Goal: Information Seeking & Learning: Compare options

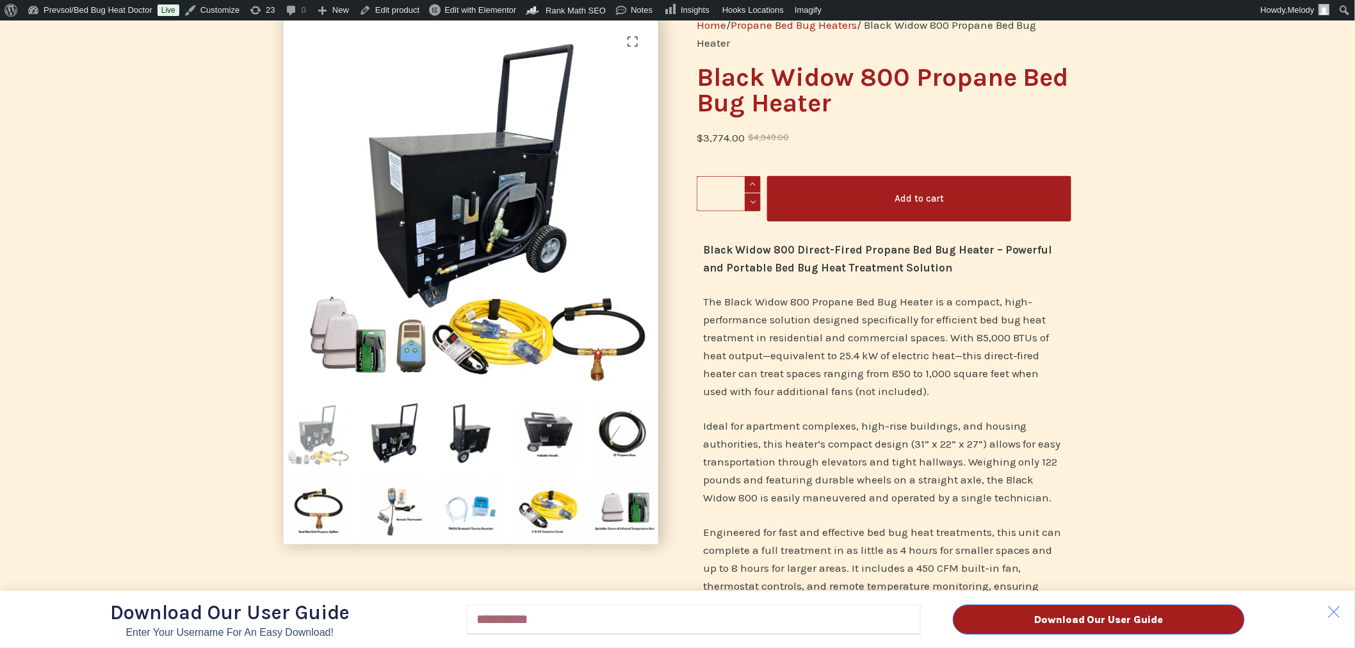
scroll to position [116, 0]
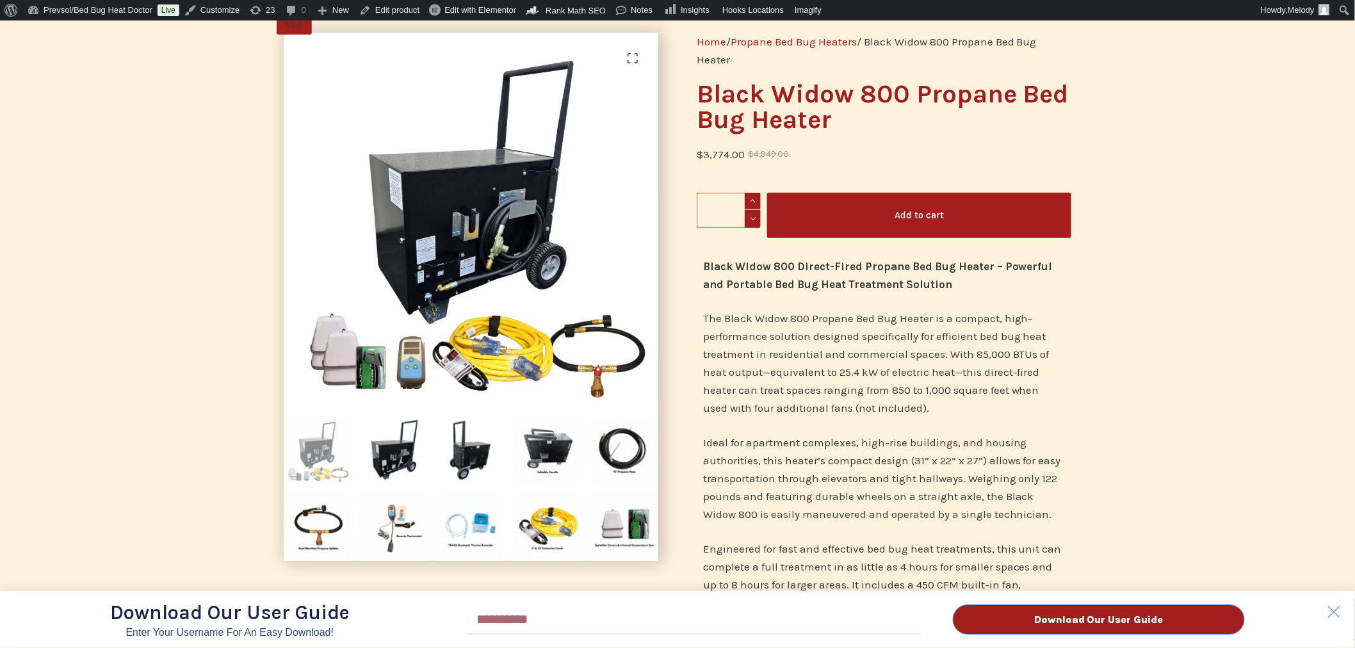
click at [395, 449] on div "Download Our User Guide Enter Your Username for an Easy Download! Email Downloa…" at bounding box center [677, 333] width 1355 height 627
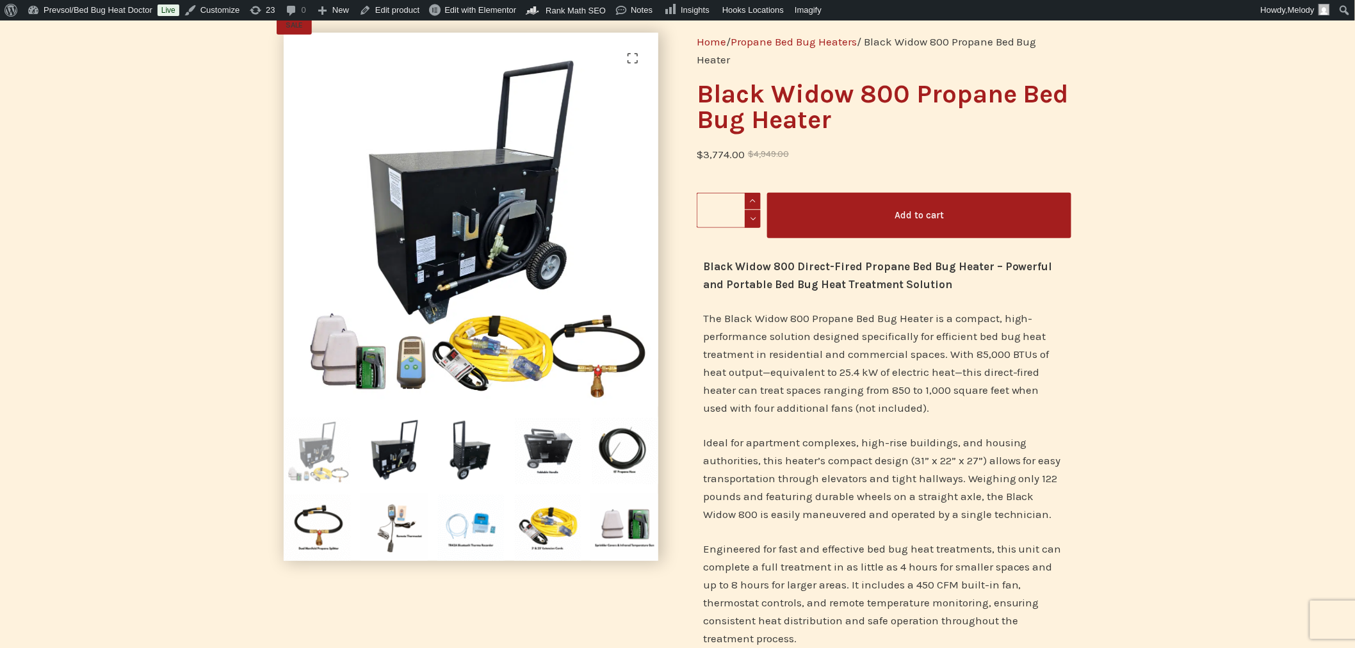
click at [395, 449] on img at bounding box center [393, 450] width 67 height 67
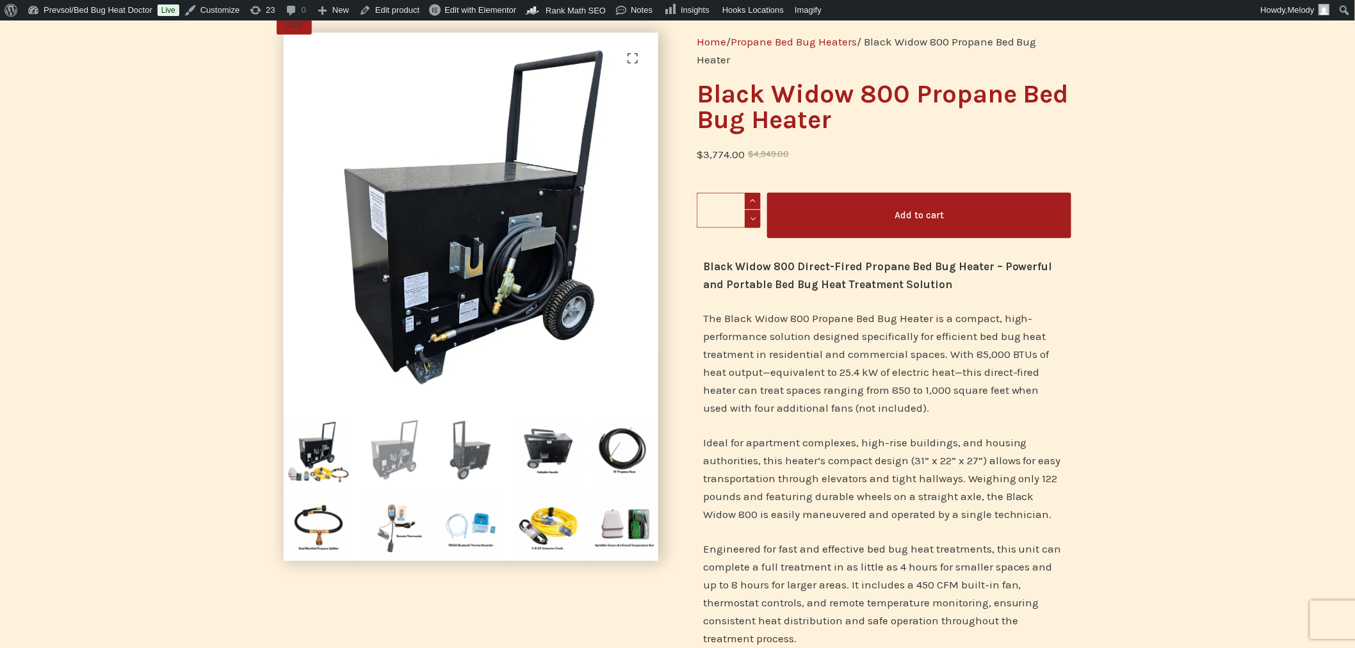
click at [469, 449] on img at bounding box center [470, 450] width 67 height 67
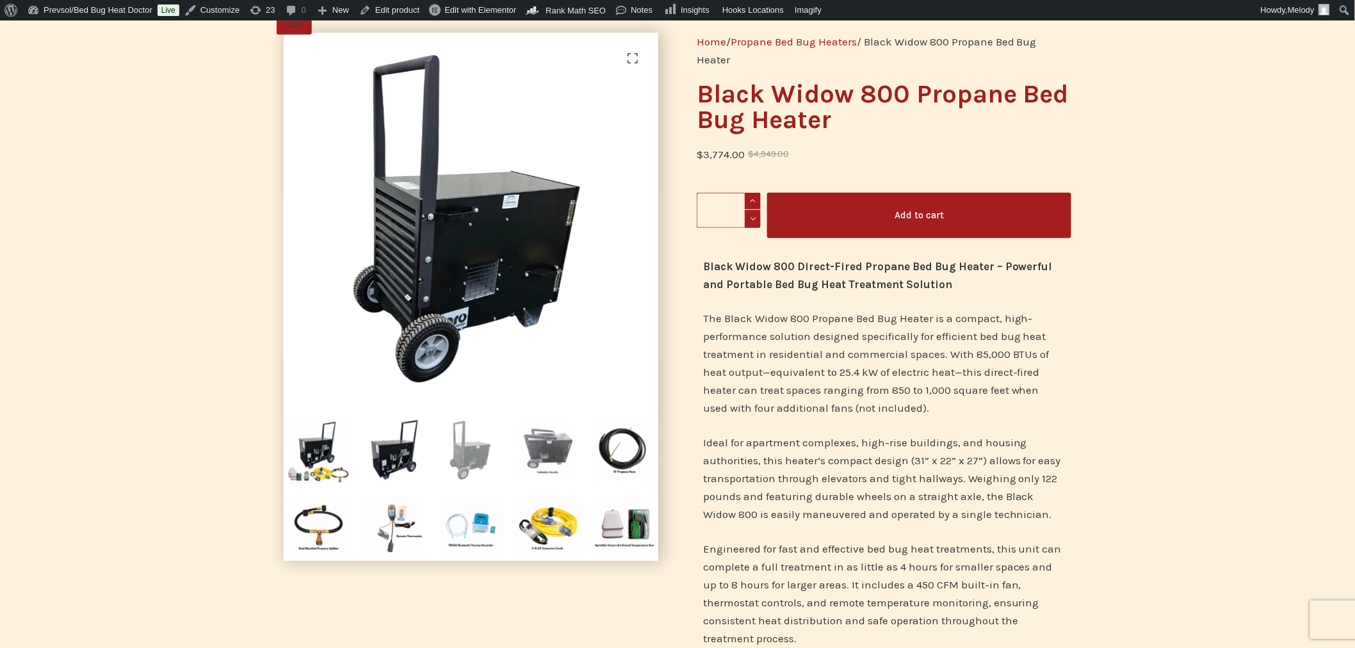
click at [538, 448] on img at bounding box center [547, 450] width 67 height 67
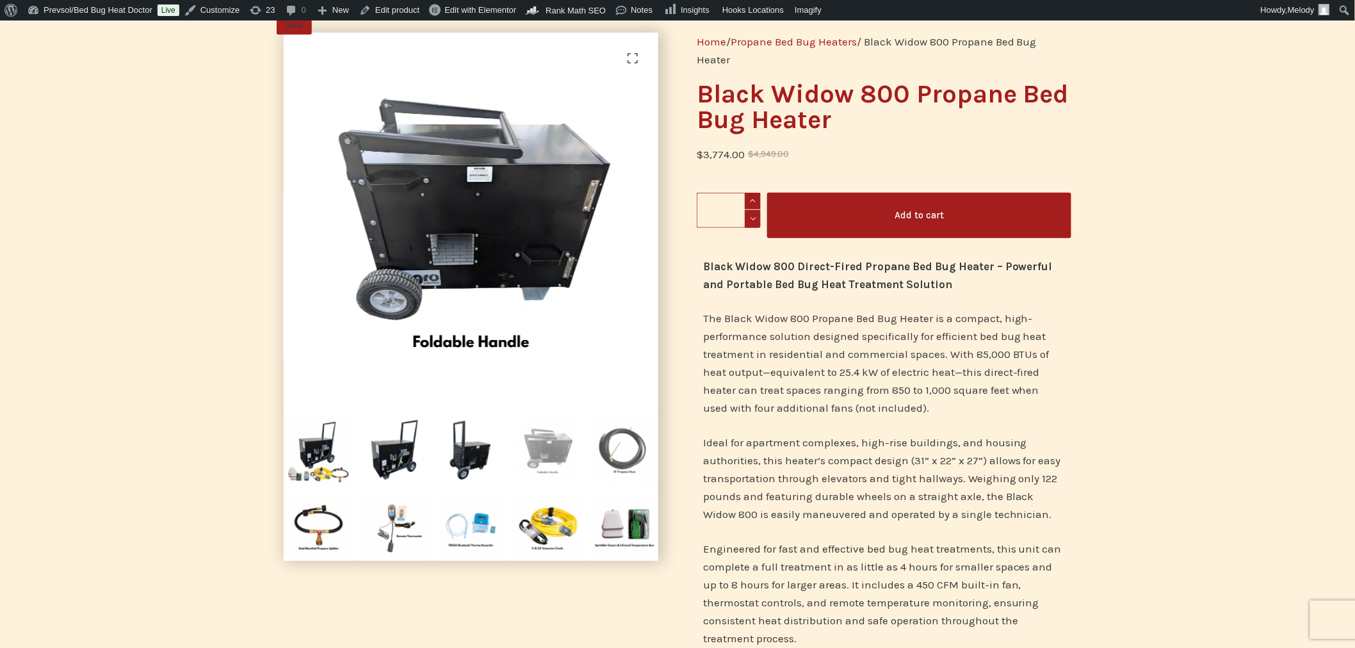
click at [617, 445] on img at bounding box center [624, 450] width 67 height 67
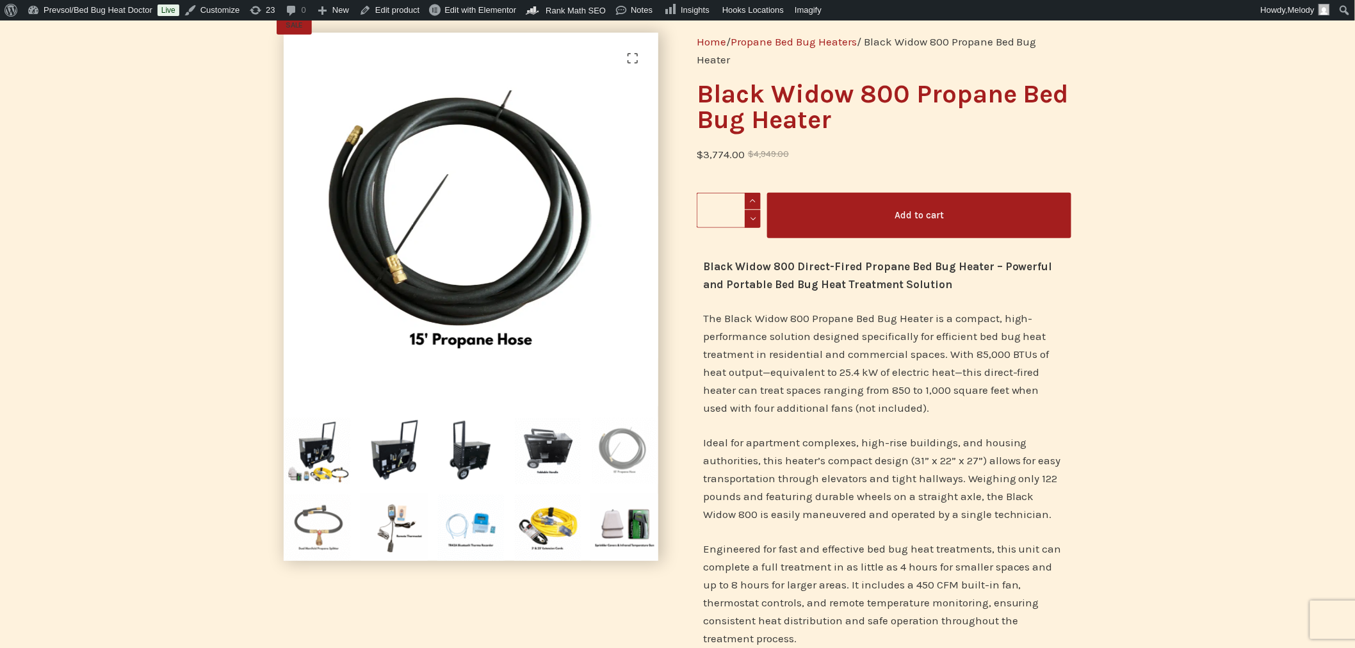
click at [317, 529] on img at bounding box center [317, 527] width 67 height 67
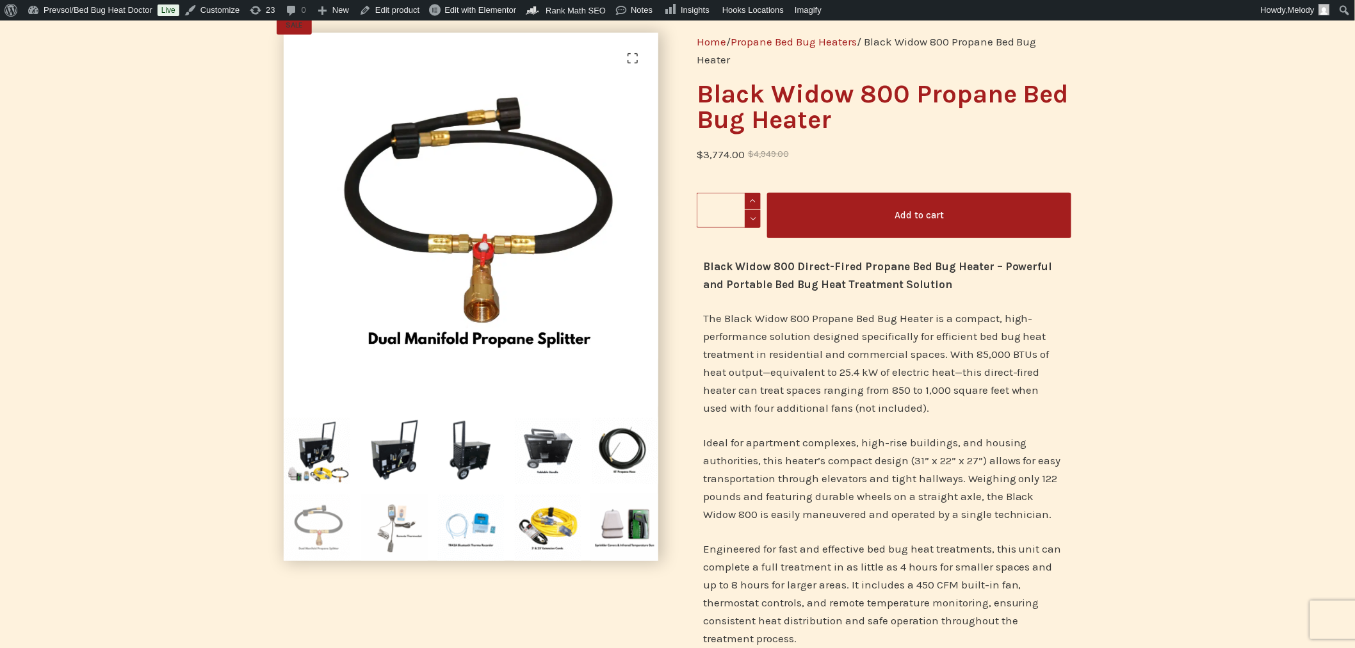
click at [385, 526] on img at bounding box center [393, 527] width 67 height 67
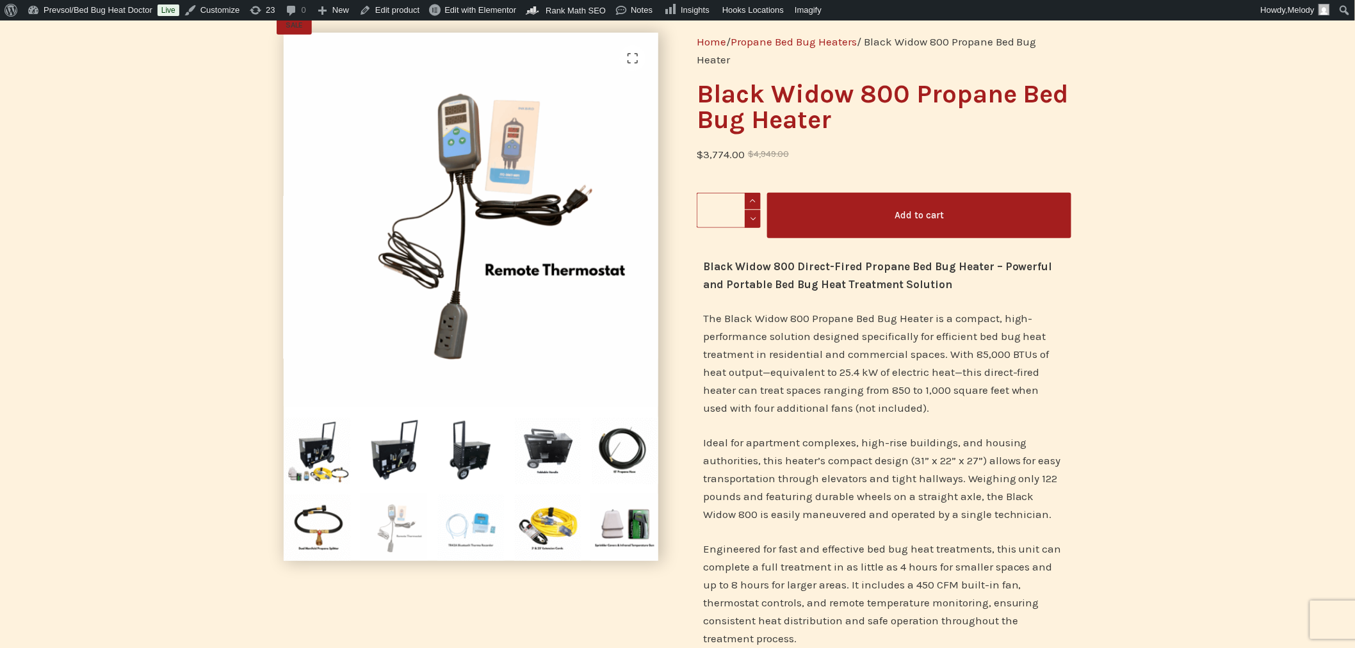
click at [469, 526] on img at bounding box center [470, 527] width 67 height 67
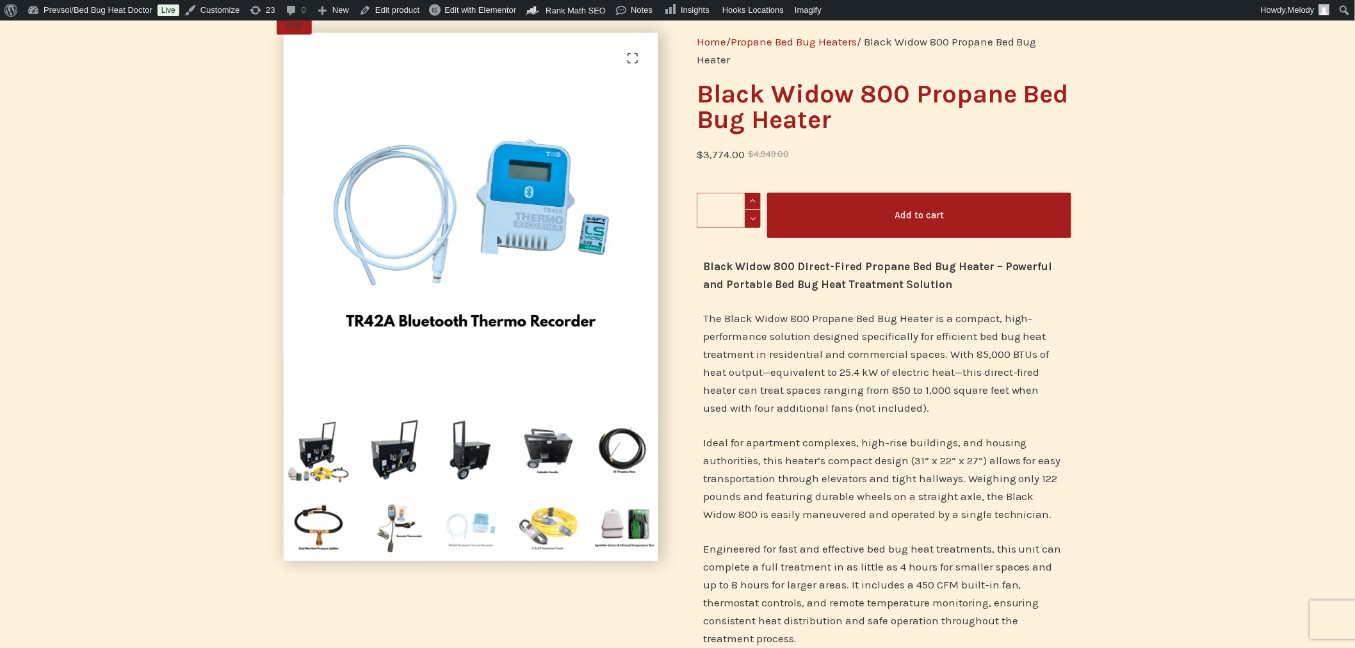
click at [546, 530] on img at bounding box center [547, 527] width 67 height 67
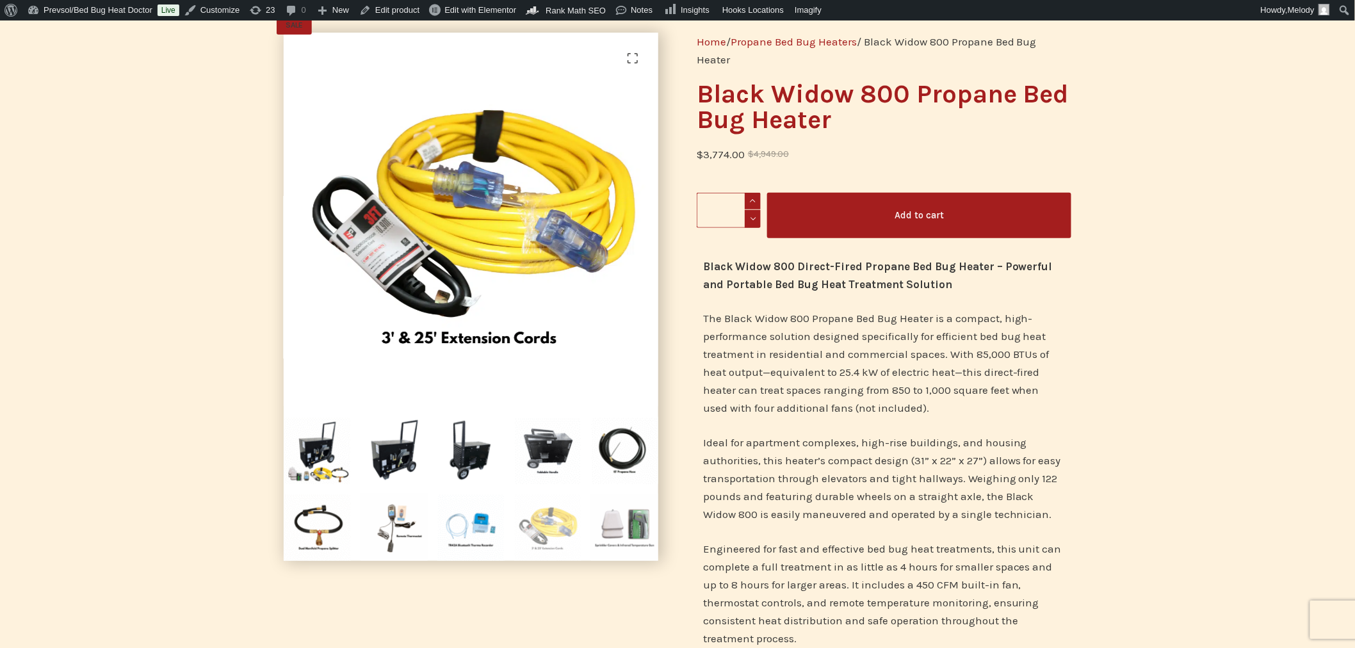
click at [631, 529] on img at bounding box center [624, 527] width 67 height 67
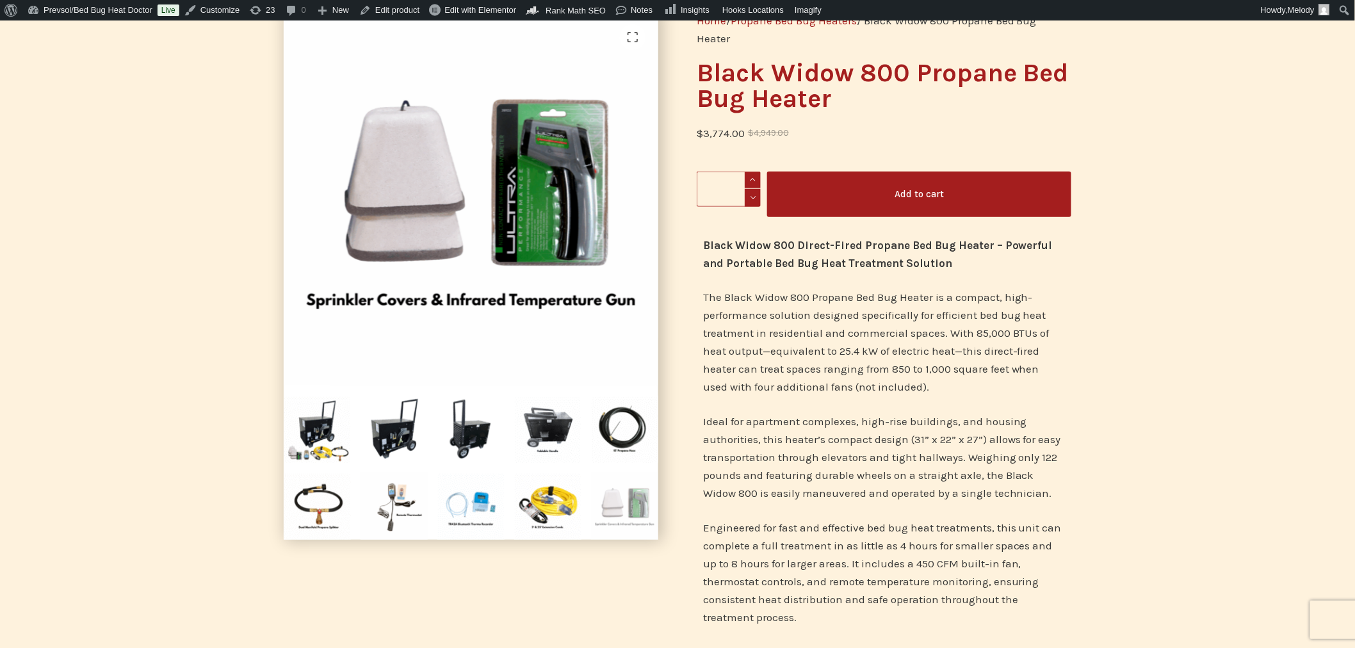
scroll to position [138, 0]
click at [322, 426] on img at bounding box center [317, 428] width 67 height 67
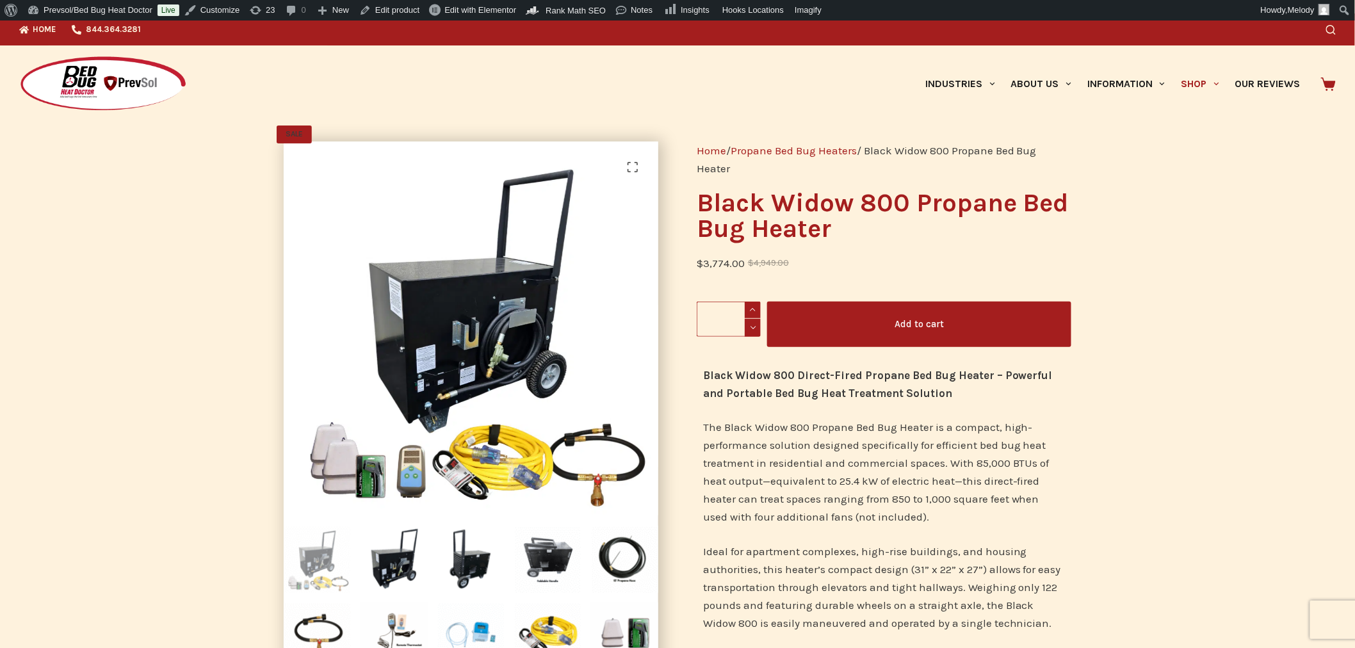
scroll to position [0, 0]
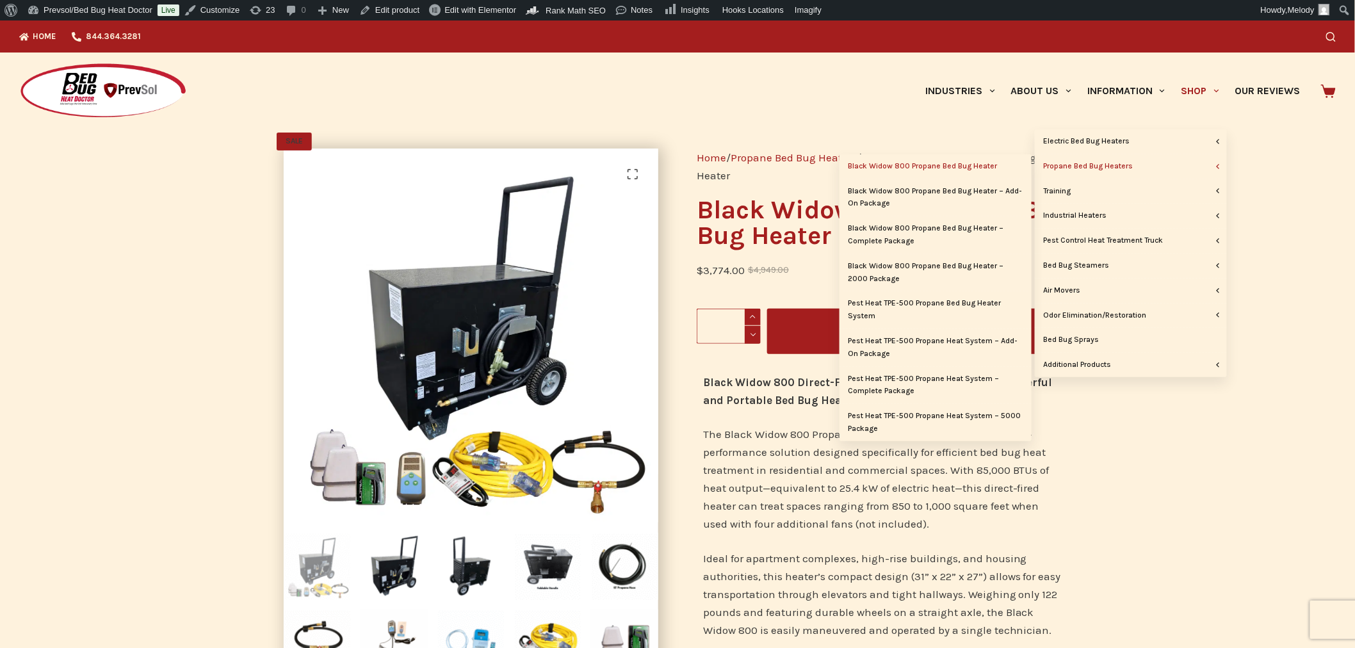
click at [1115, 165] on link "Propane Bed Bug Heaters" at bounding box center [1131, 166] width 192 height 24
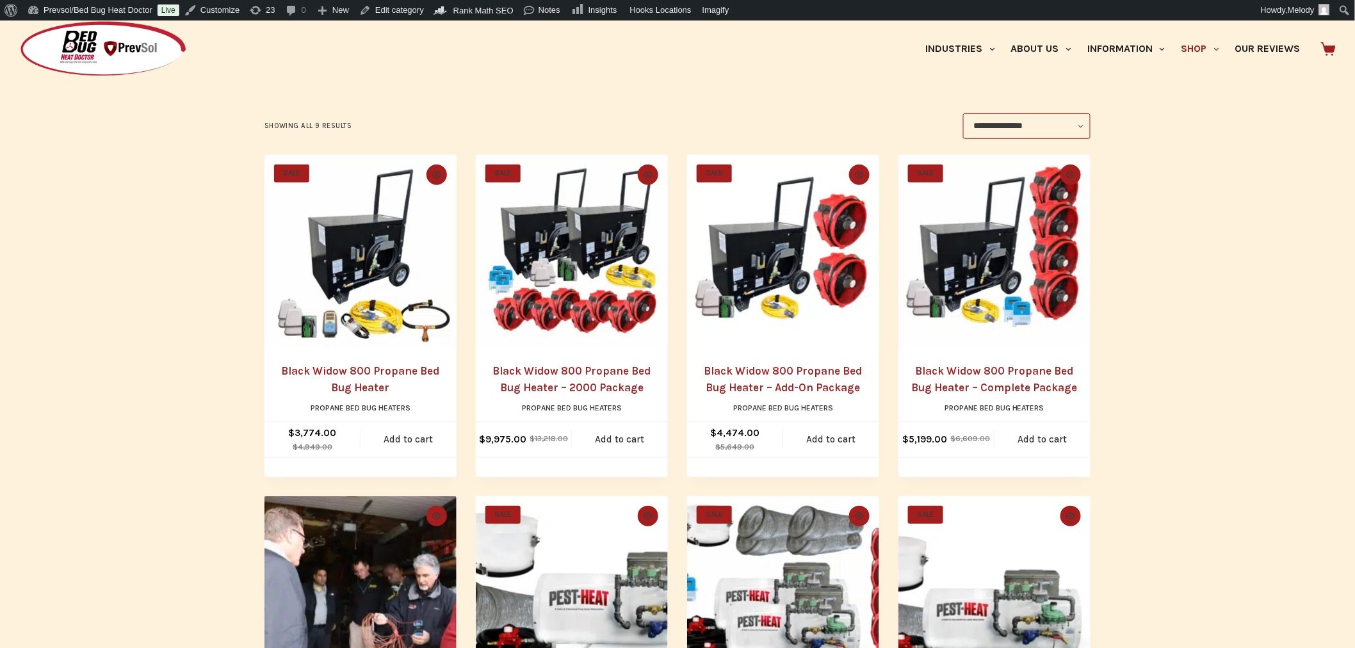
click at [816, 368] on link "Black Widow 800 Propane Bed Bug Heater – Add-On Package" at bounding box center [783, 378] width 158 height 29
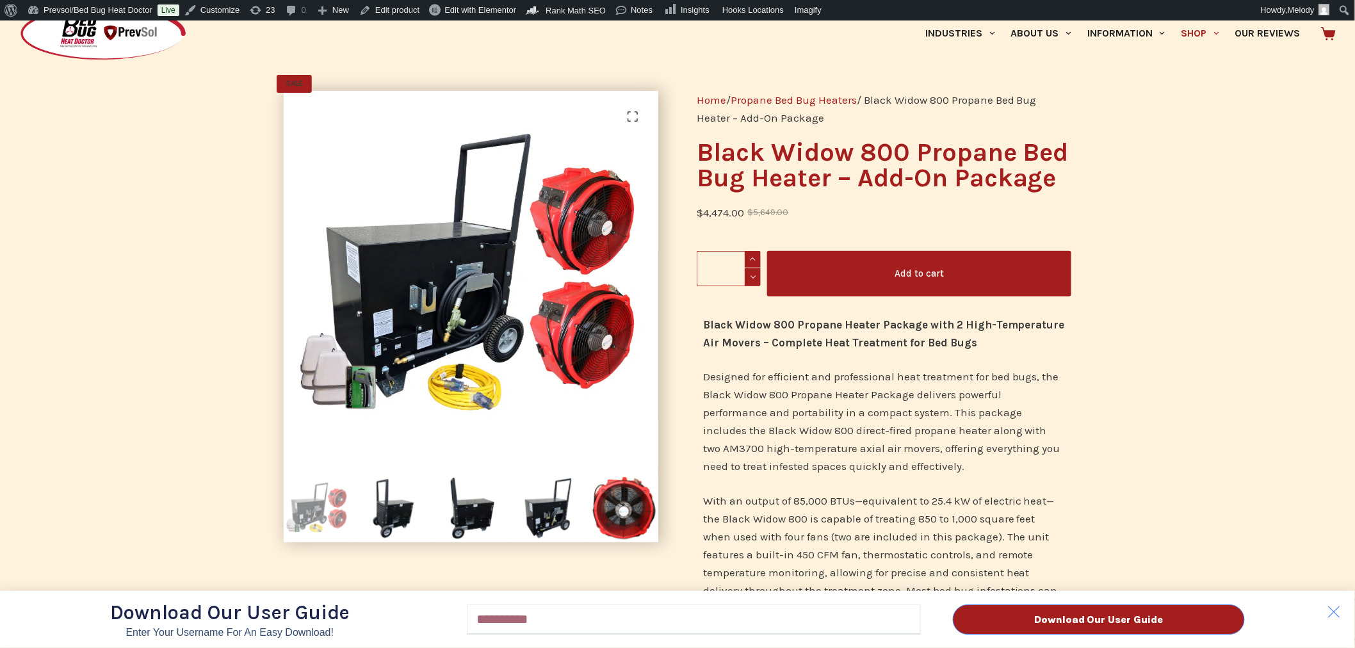
scroll to position [49, 0]
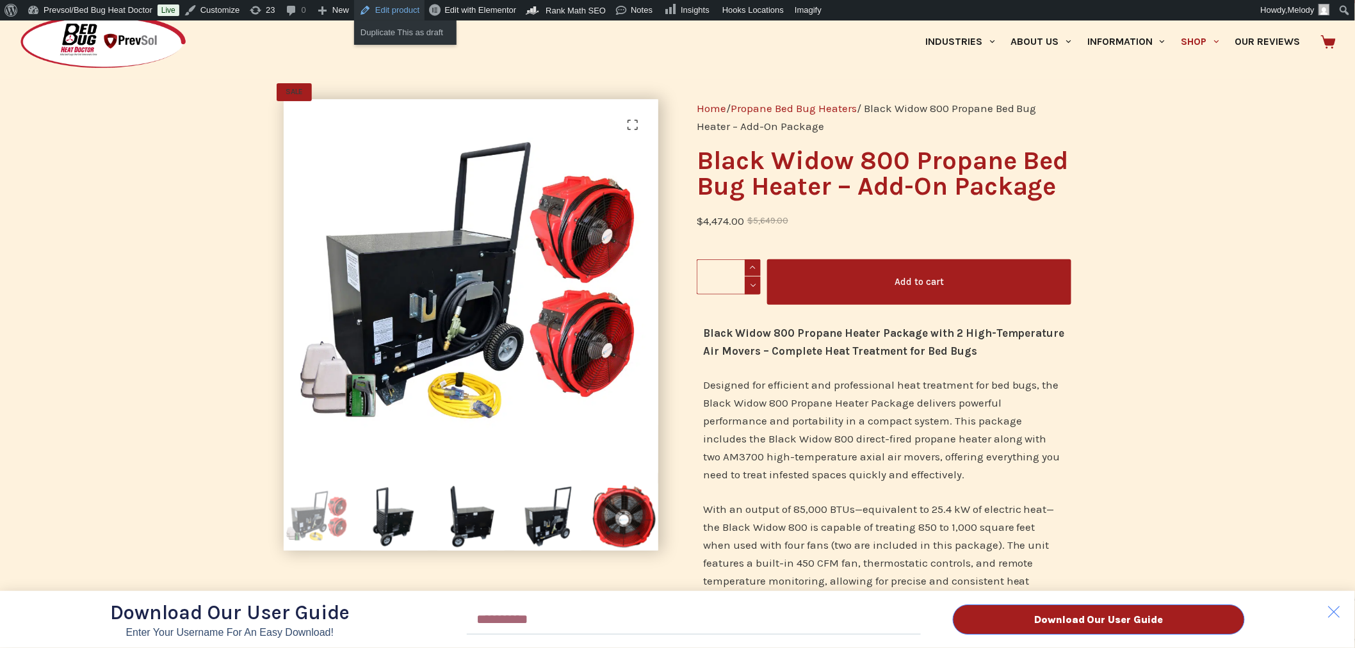
click at [391, 11] on link "Edit product" at bounding box center [389, 10] width 70 height 20
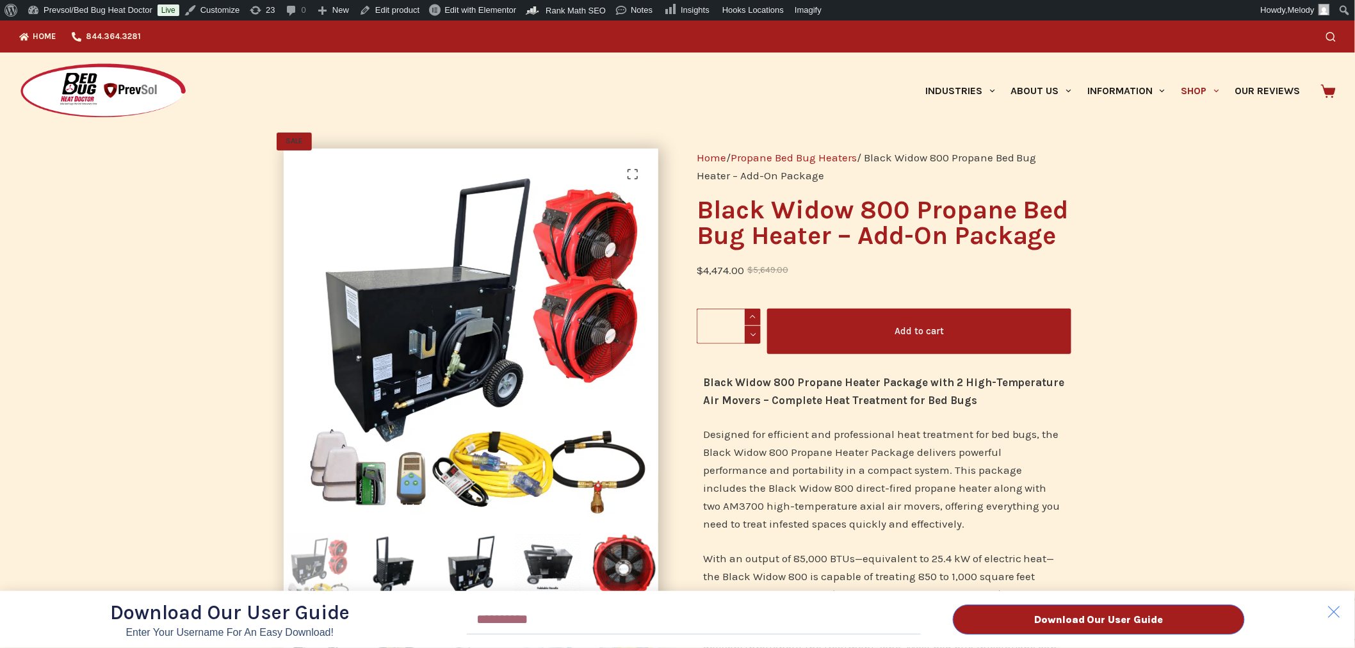
click at [1201, 395] on div "Download Our User Guide Enter Your Username for an Easy Download! Email Downloa…" at bounding box center [677, 333] width 1355 height 627
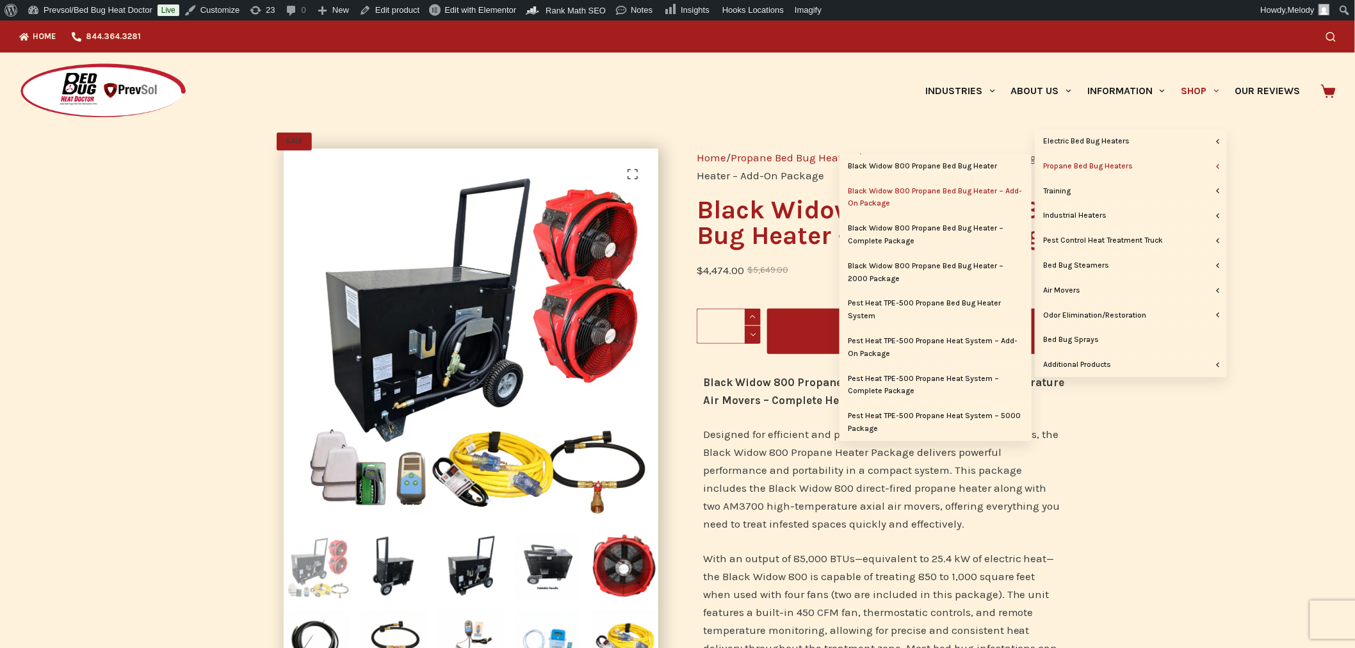
click at [1124, 164] on link "Propane Bed Bug Heaters" at bounding box center [1131, 166] width 192 height 24
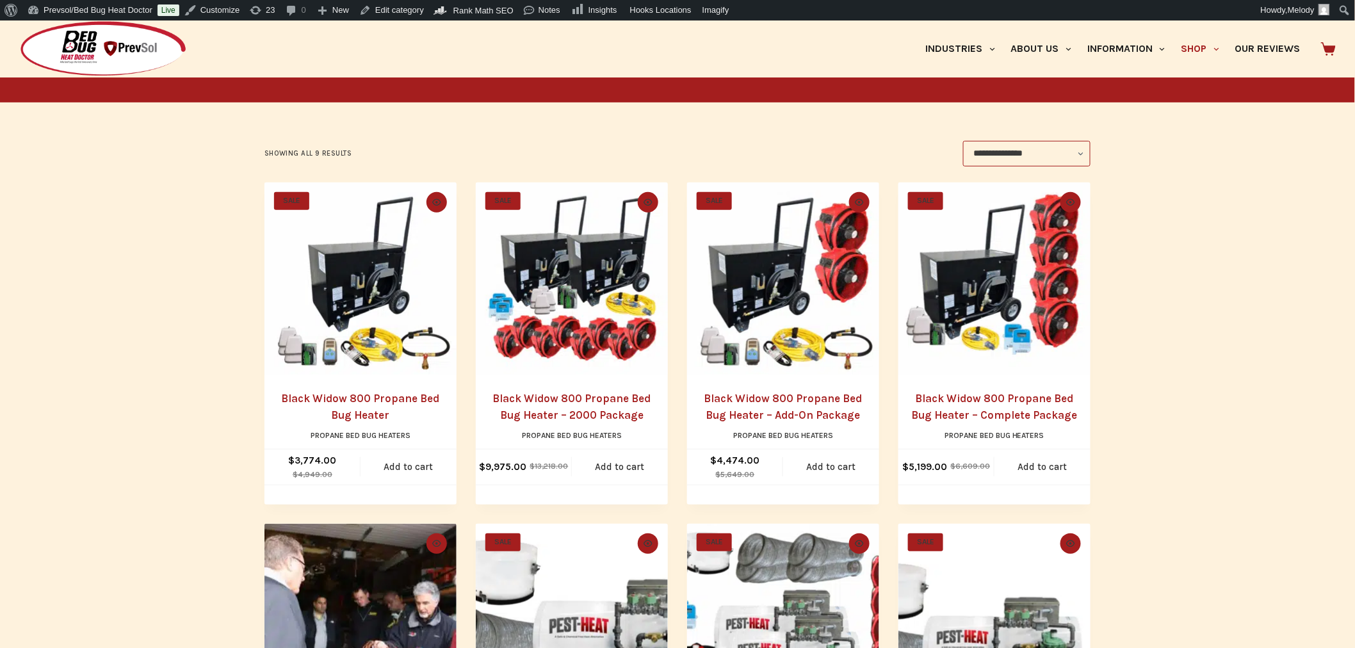
scroll to position [188, 0]
click at [1015, 302] on img "Black Widow 800 Propane Bed Bug Heater - Complete Package" at bounding box center [994, 278] width 192 height 192
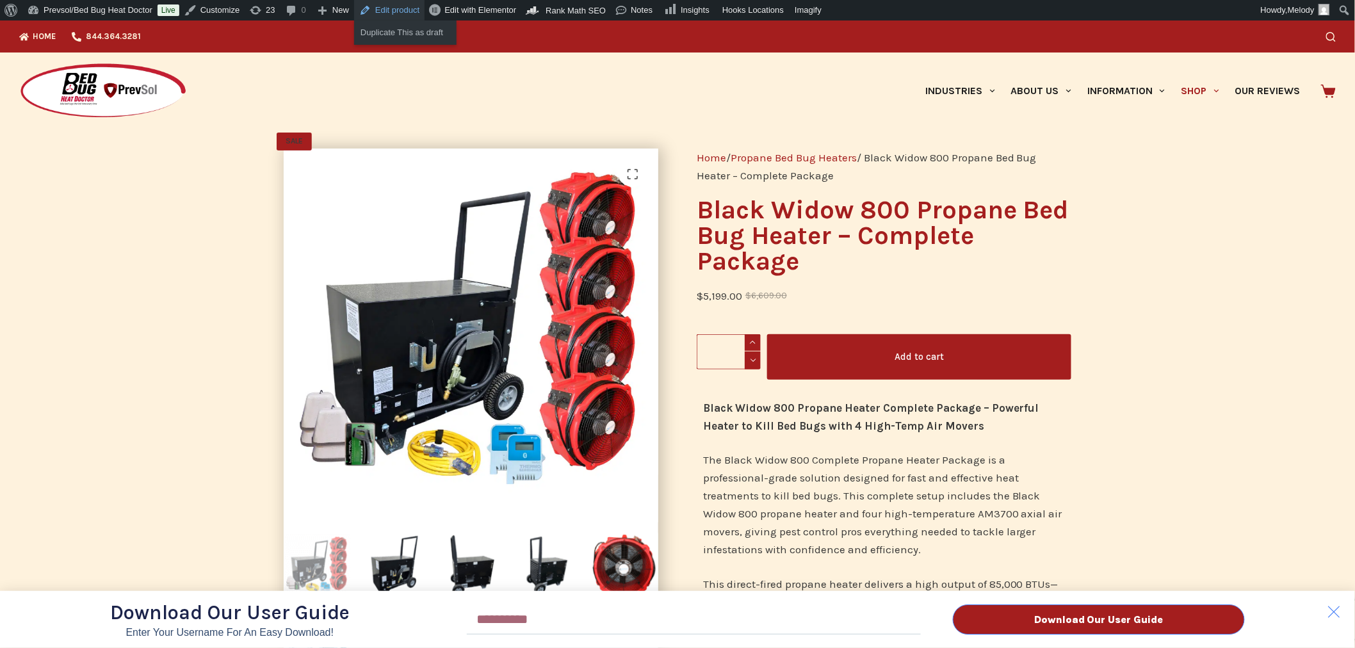
click at [396, 15] on link "Edit product" at bounding box center [389, 10] width 70 height 20
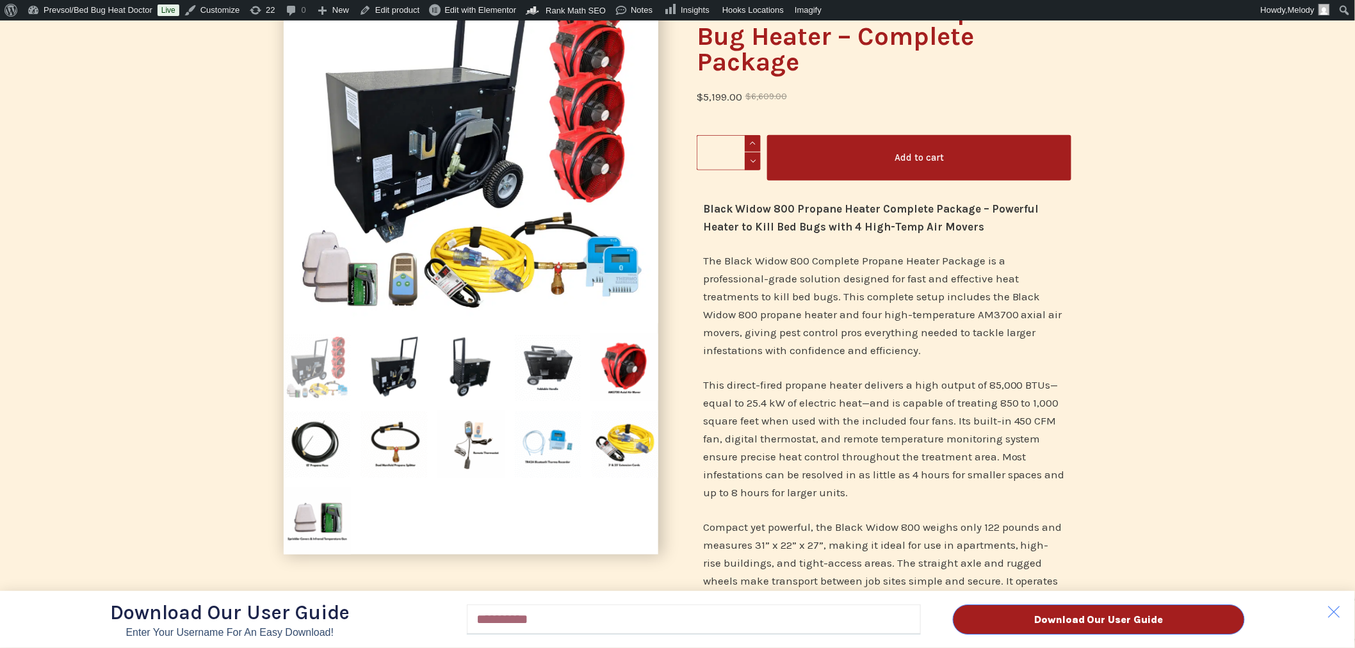
scroll to position [206, 0]
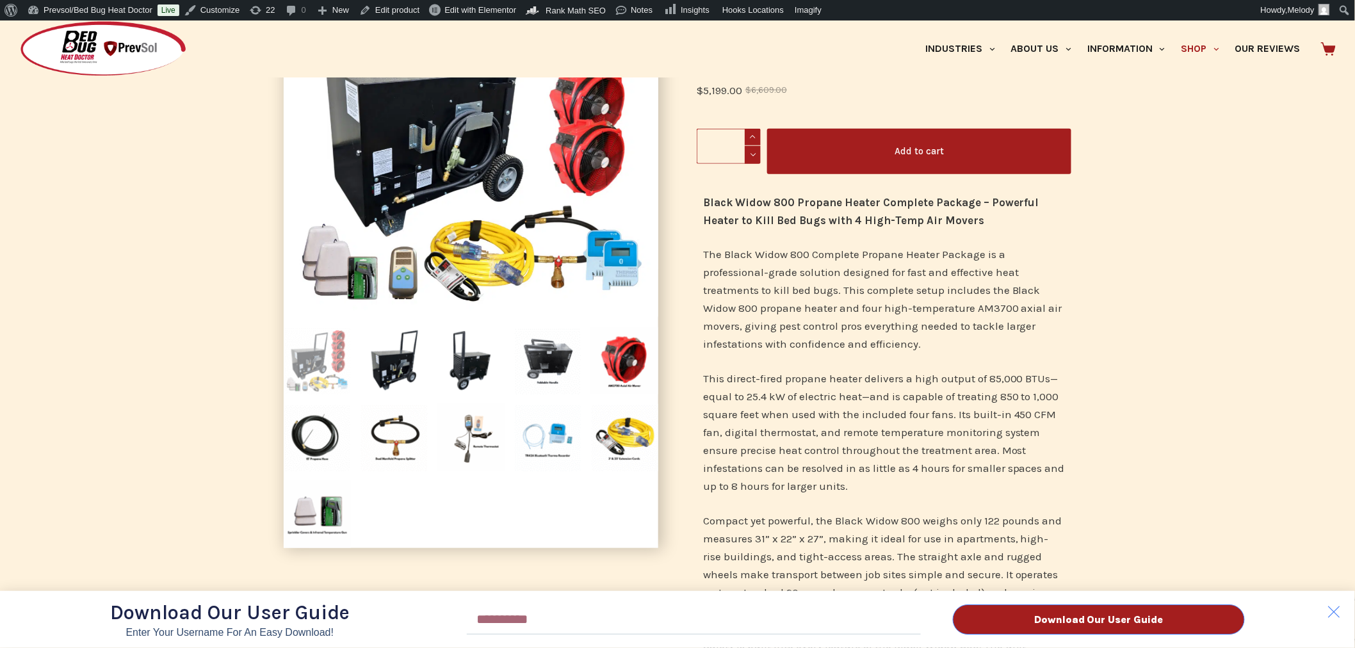
click at [222, 455] on div "Download Our User Guide Enter Your Username for an Easy Download! Email Downloa…" at bounding box center [677, 333] width 1355 height 627
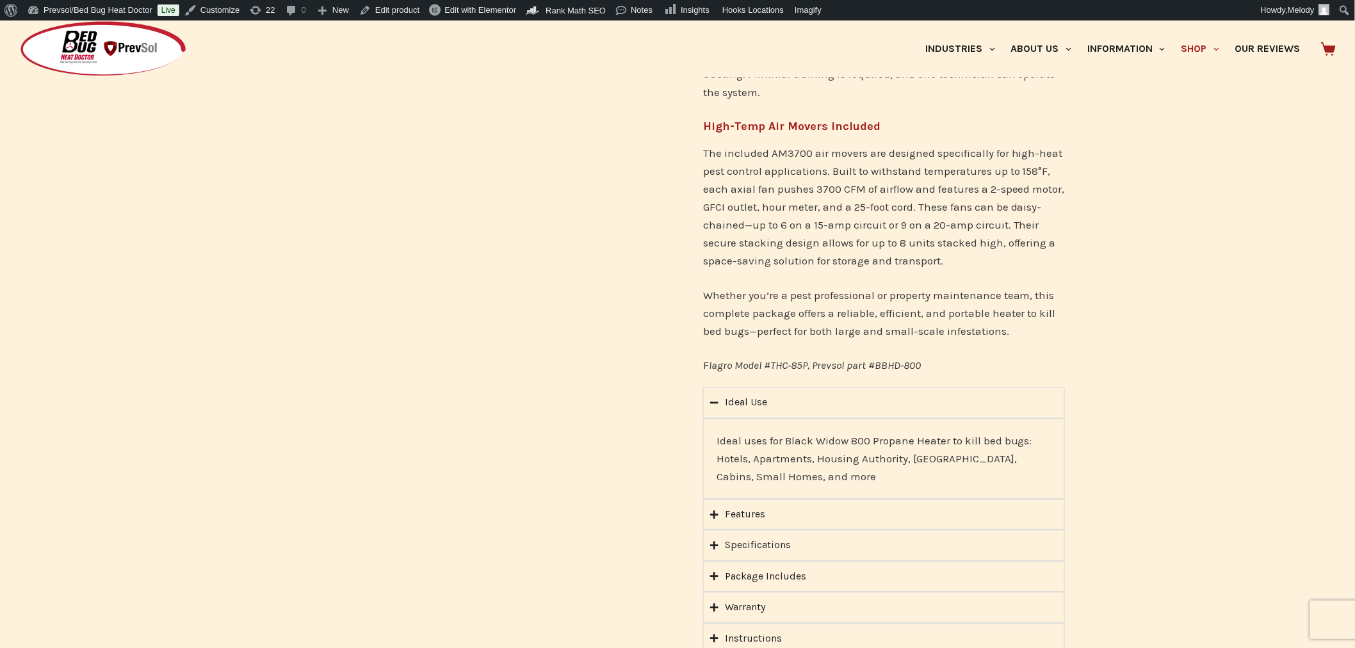
scroll to position [886, 0]
click at [734, 566] on div "Package Includes" at bounding box center [765, 574] width 81 height 17
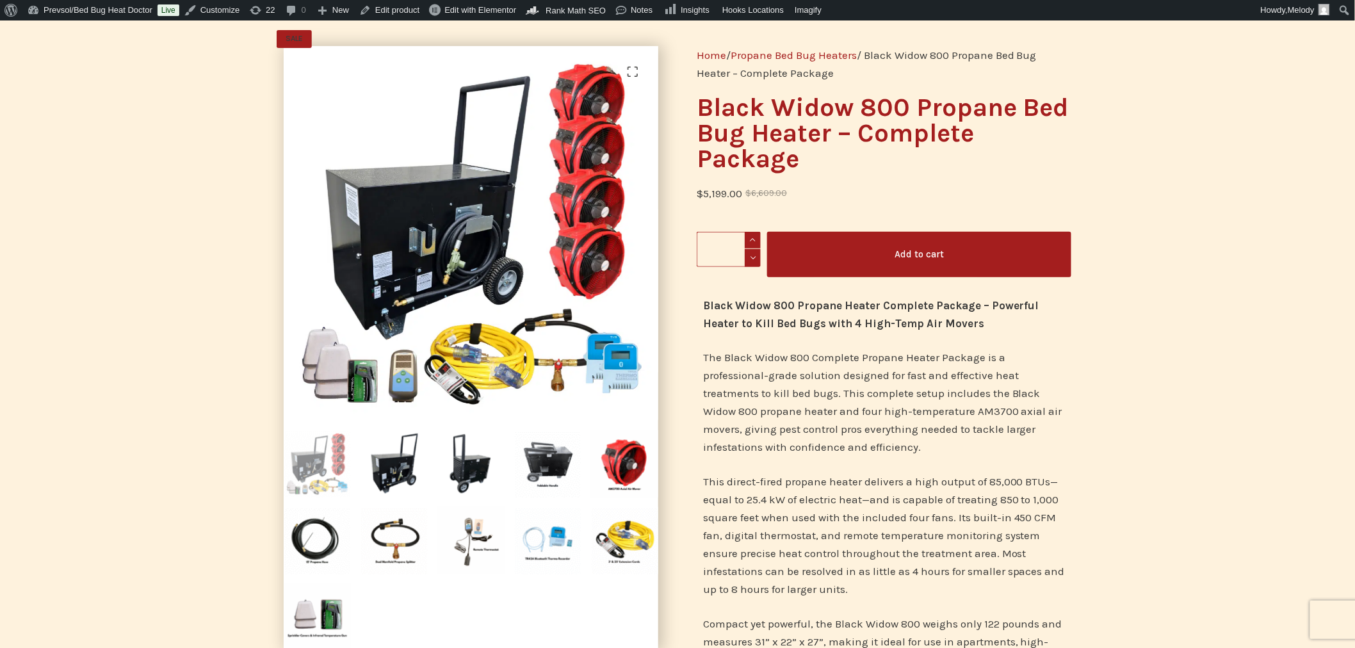
scroll to position [0, 0]
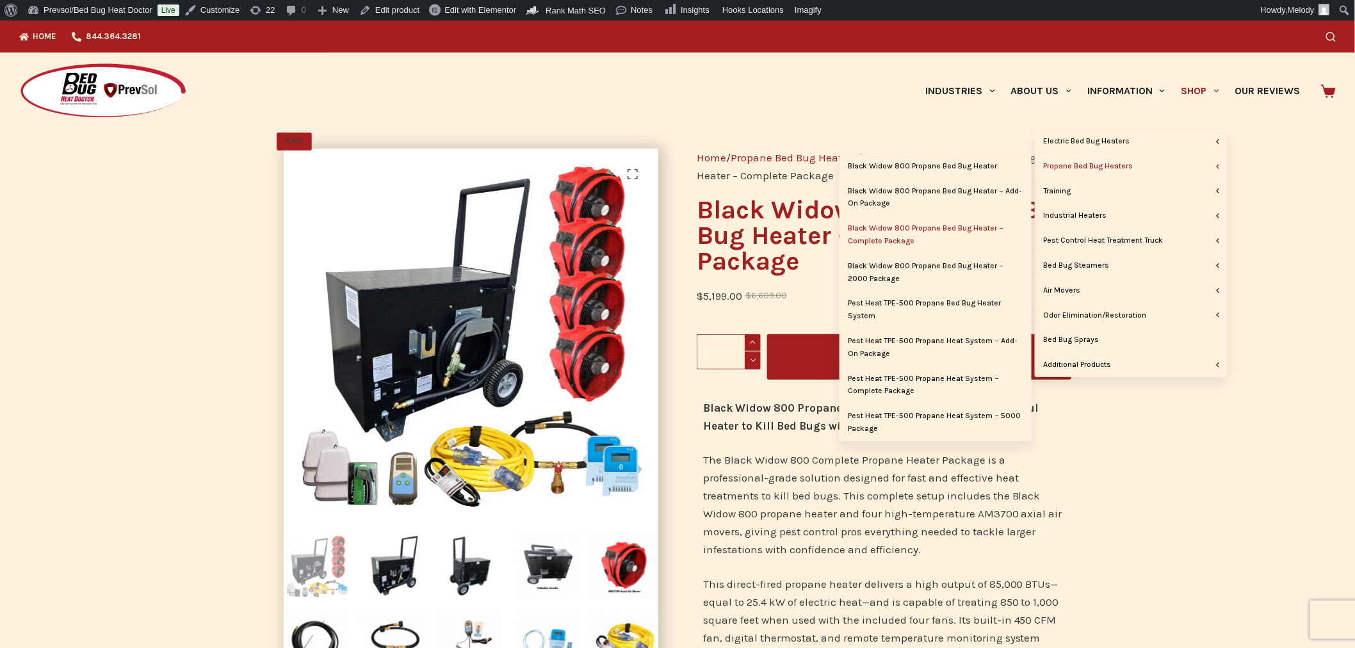
click at [1078, 168] on link "Propane Bed Bug Heaters" at bounding box center [1131, 166] width 192 height 24
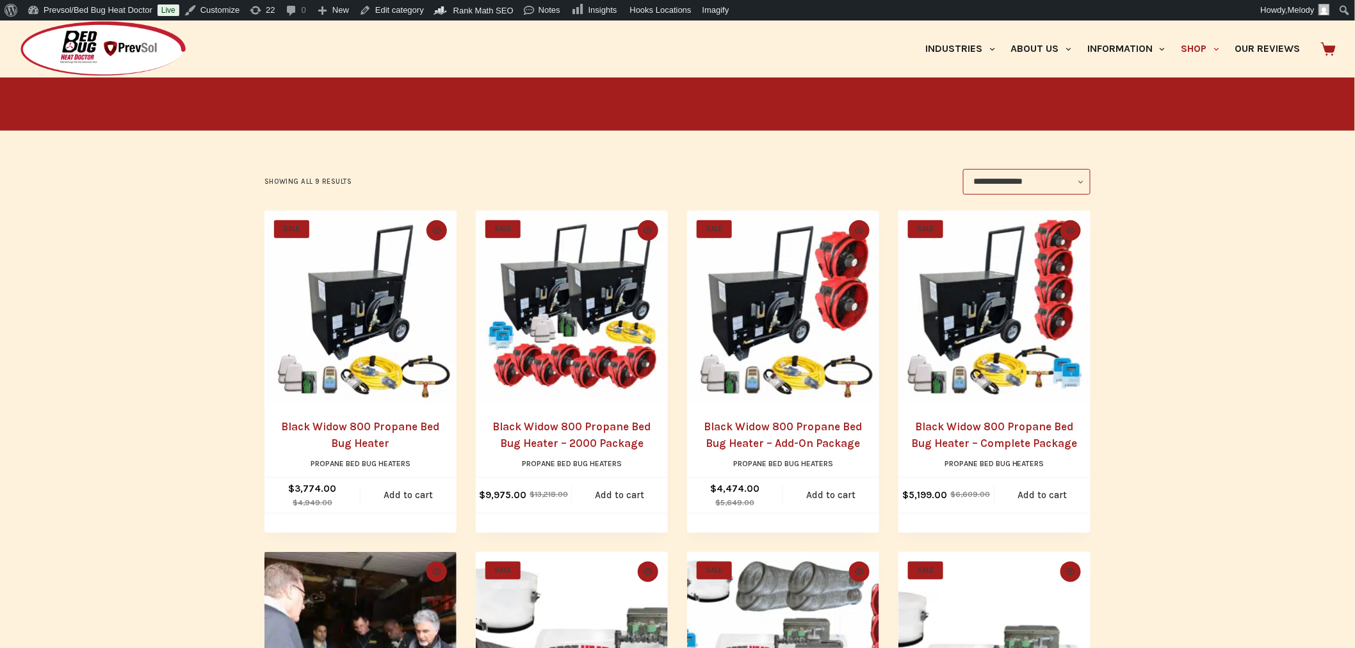
click at [551, 318] on img "Black Widow 800 Propane Bed Bug Heater - 2000 Package" at bounding box center [572, 307] width 192 height 192
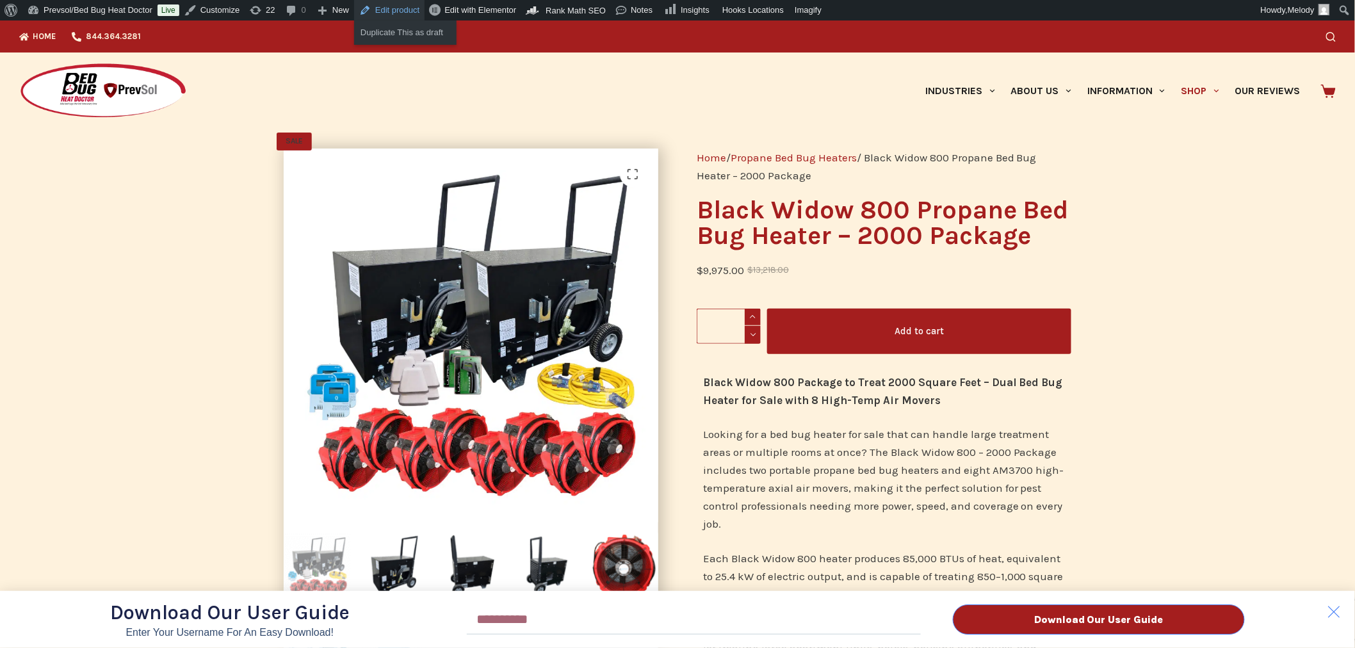
click at [403, 13] on link "Edit product" at bounding box center [389, 10] width 70 height 20
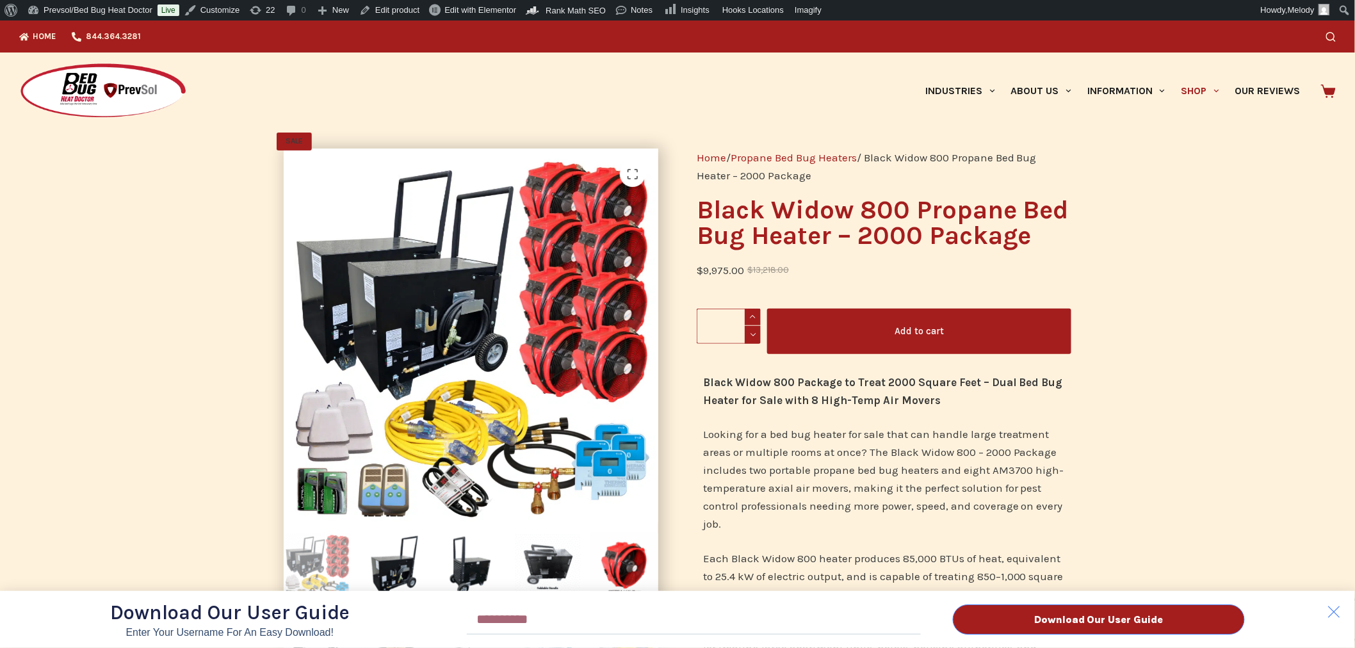
click at [157, 264] on div "Download Our User Guide Enter Your Username for an Easy Download! Email Downloa…" at bounding box center [677, 333] width 1355 height 627
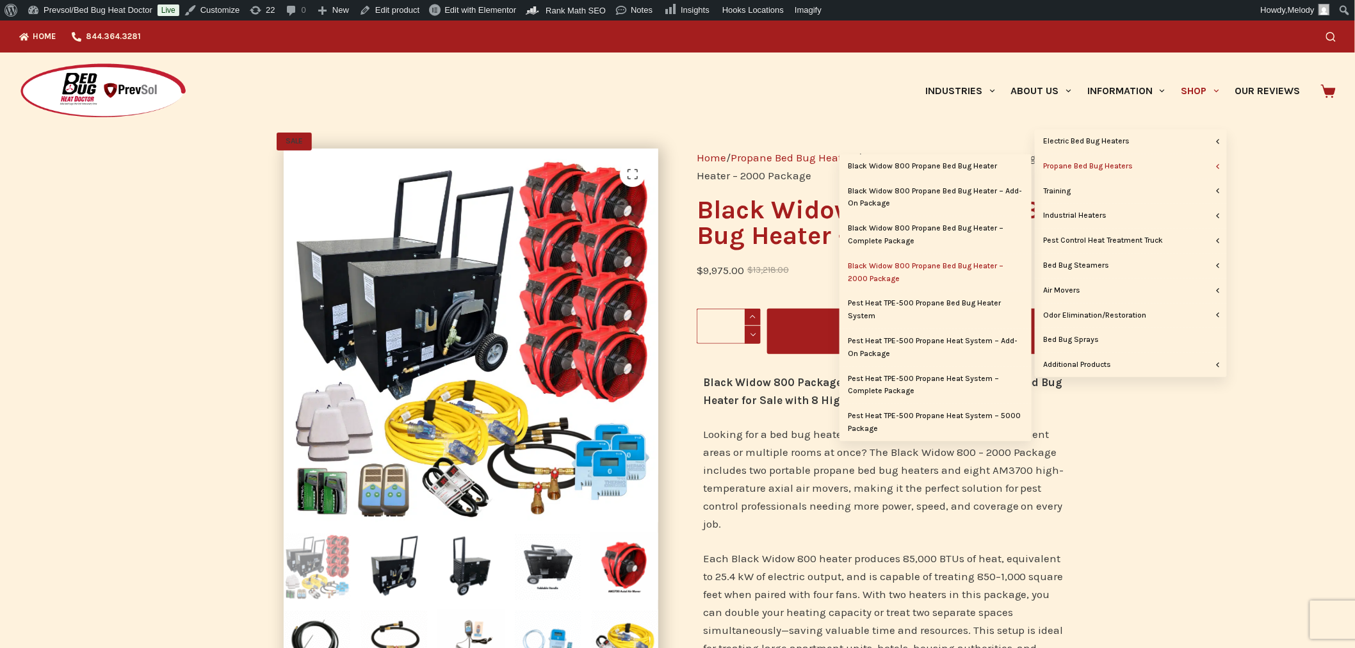
click at [1108, 166] on link "Propane Bed Bug Heaters" at bounding box center [1131, 166] width 192 height 24
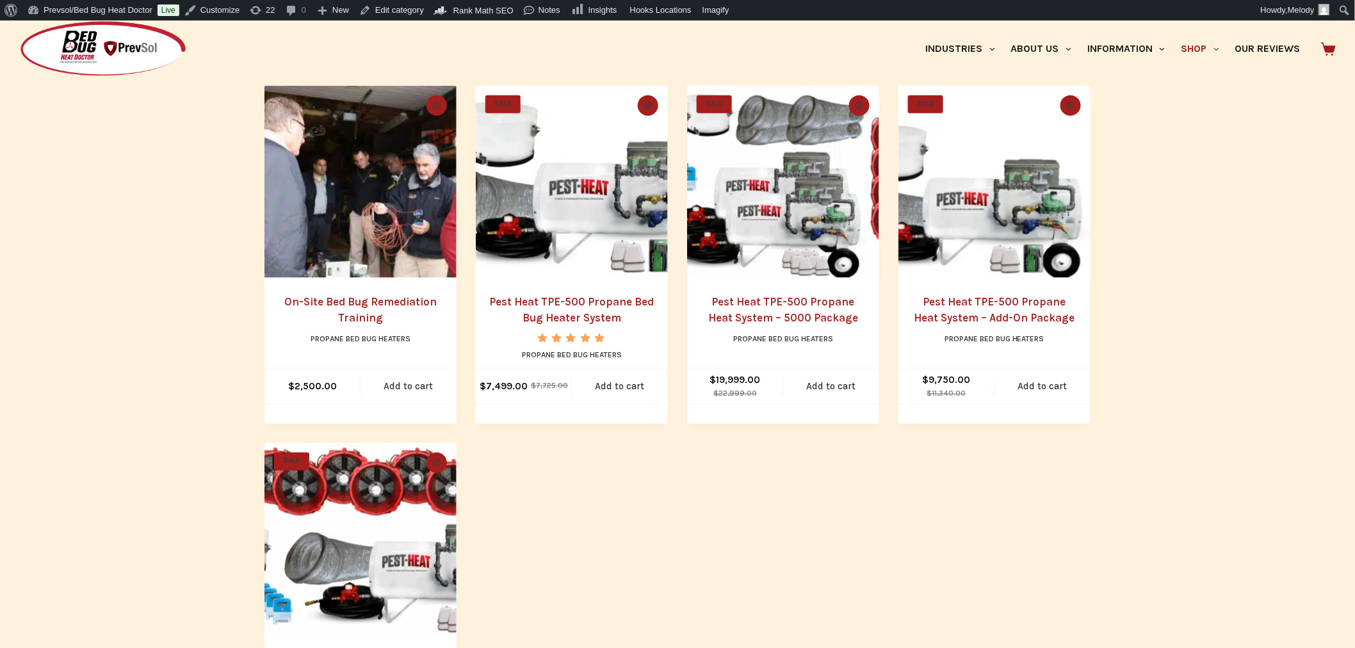
scroll to position [626, 0]
click at [571, 200] on img "Pest Heat TPE-500 Propane Bed Bug Heater System" at bounding box center [572, 181] width 192 height 192
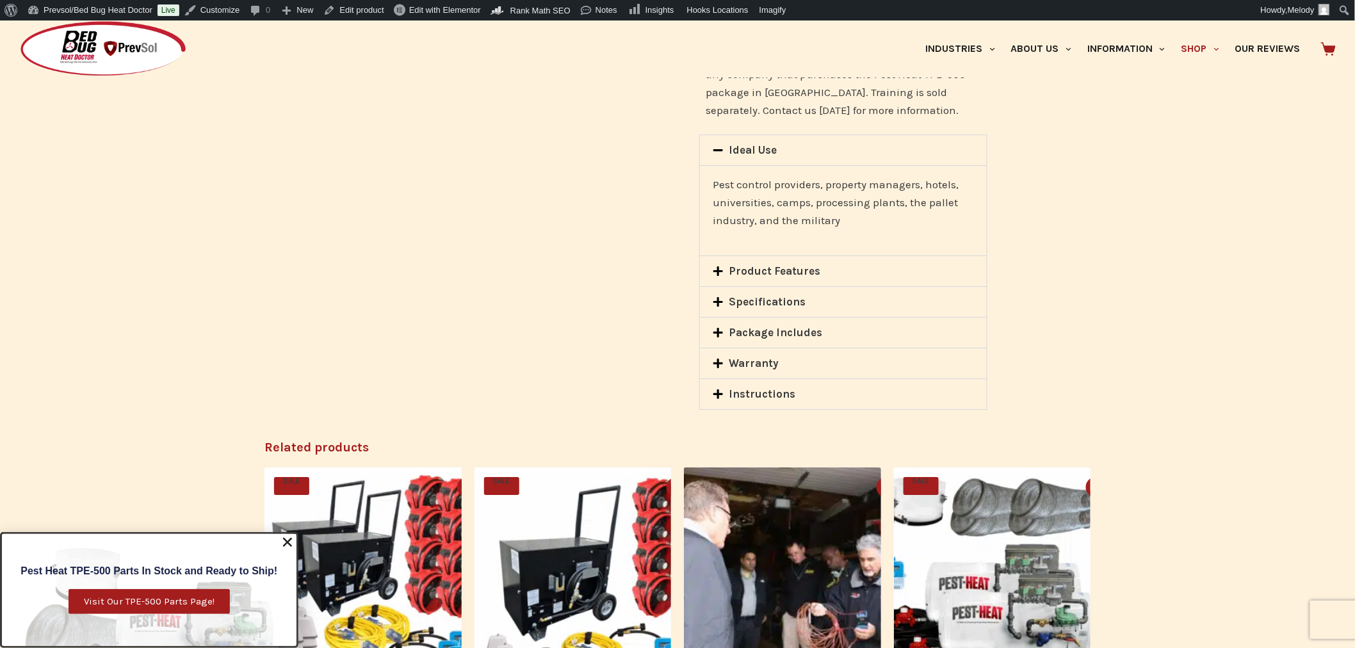
scroll to position [1768, 0]
click at [740, 327] on link "Package Includes" at bounding box center [775, 333] width 93 height 13
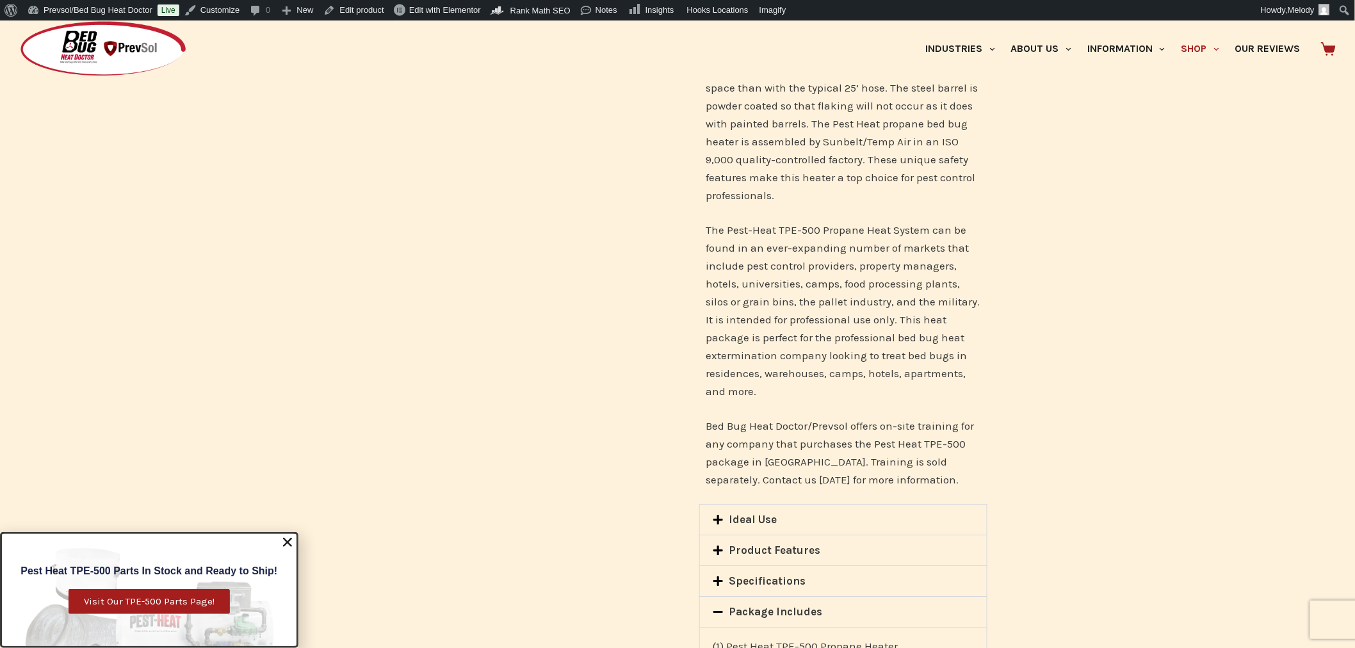
scroll to position [1399, 0]
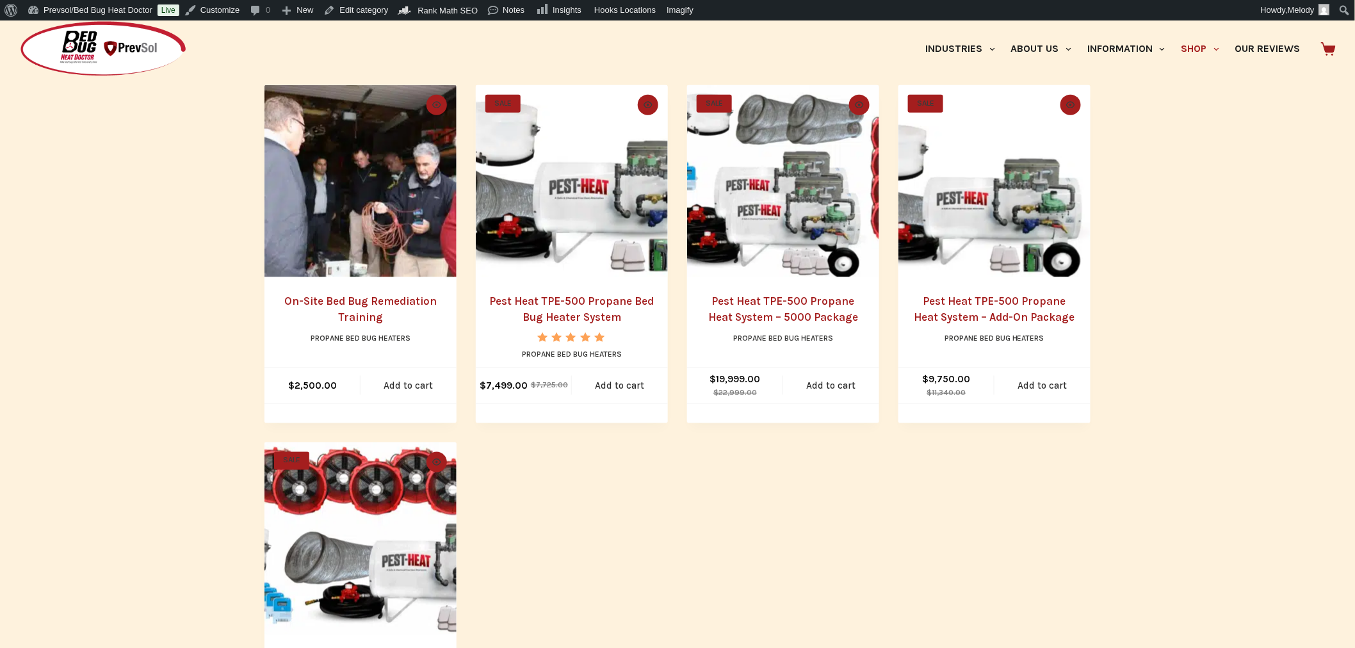
click at [987, 234] on img "Pest Heat TPE-500 Propane Heat System - Add-On Package" at bounding box center [994, 181] width 192 height 192
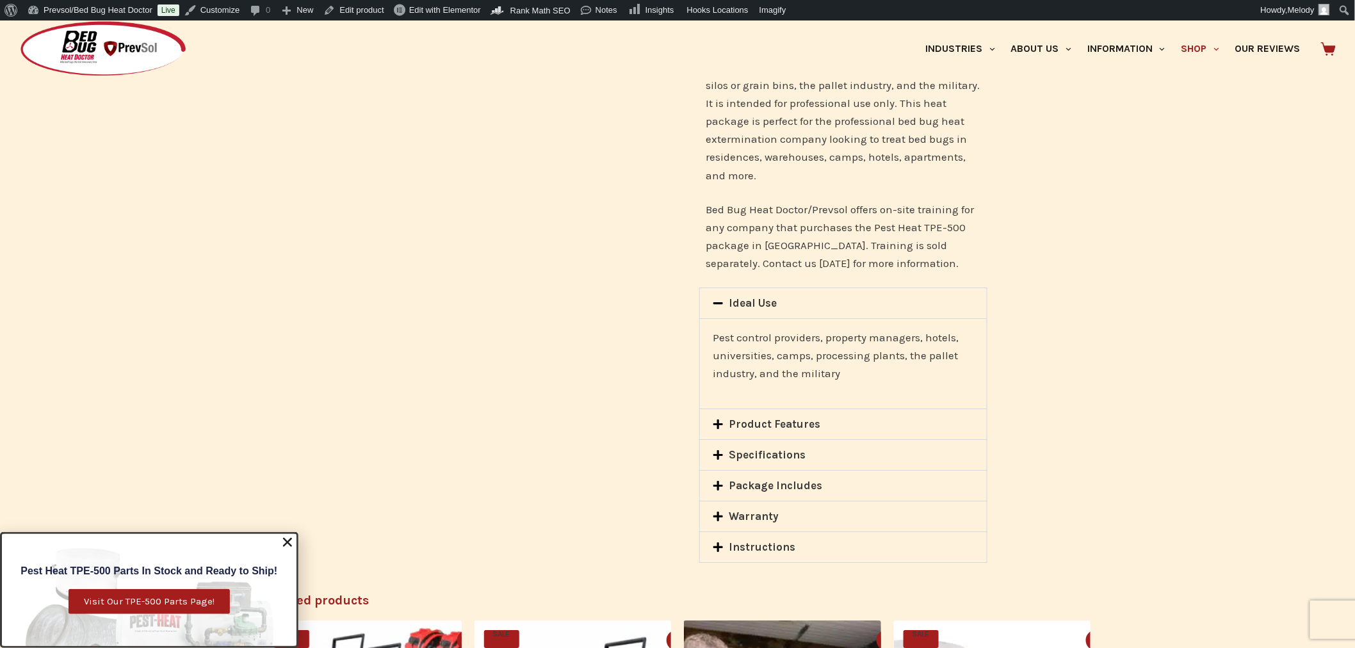
scroll to position [1585, 0]
click at [715, 480] on icon at bounding box center [718, 485] width 11 height 11
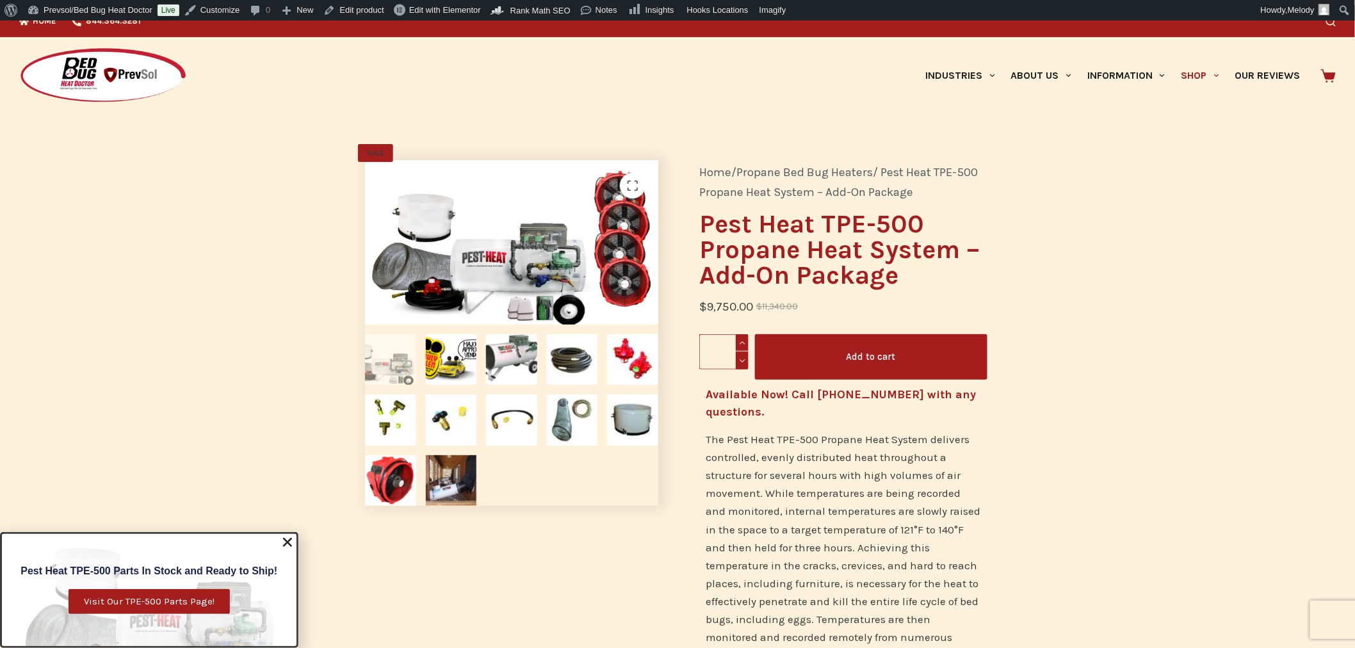
scroll to position [0, 0]
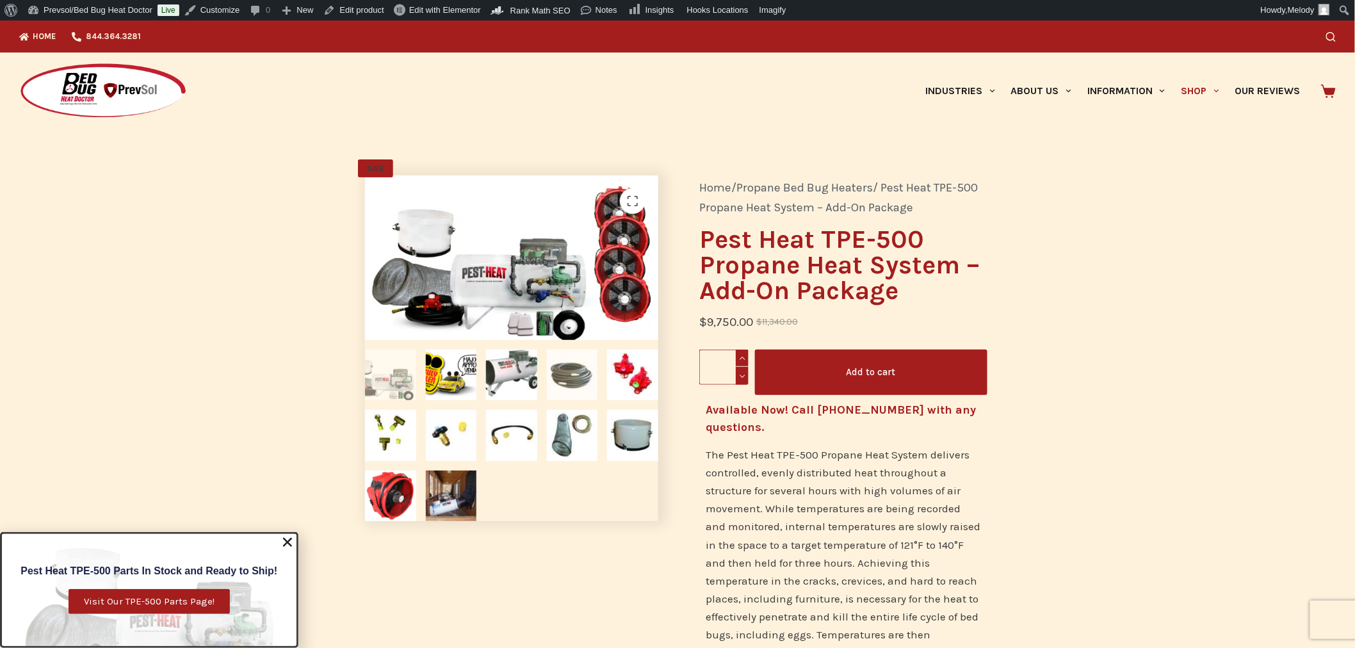
click at [570, 374] on img at bounding box center [572, 375] width 51 height 51
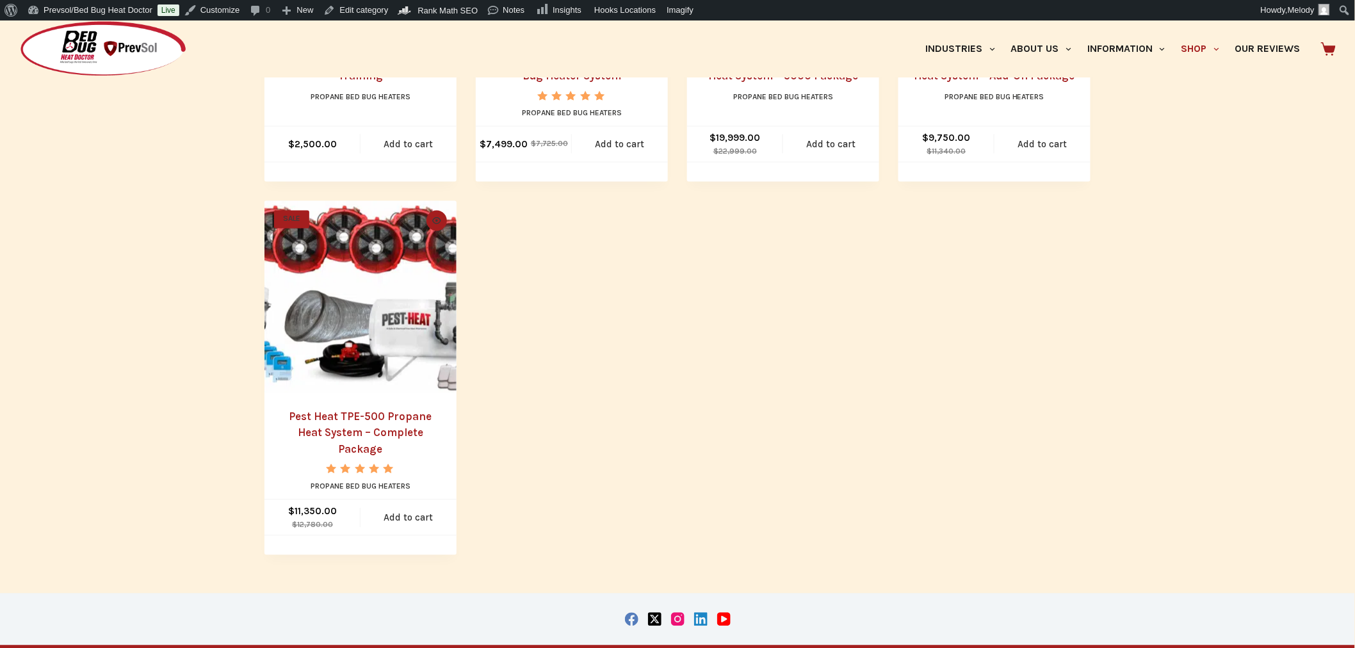
scroll to position [868, 0]
click at [371, 425] on link "Pest Heat TPE-500 Propane Heat System – Complete Package" at bounding box center [360, 432] width 143 height 45
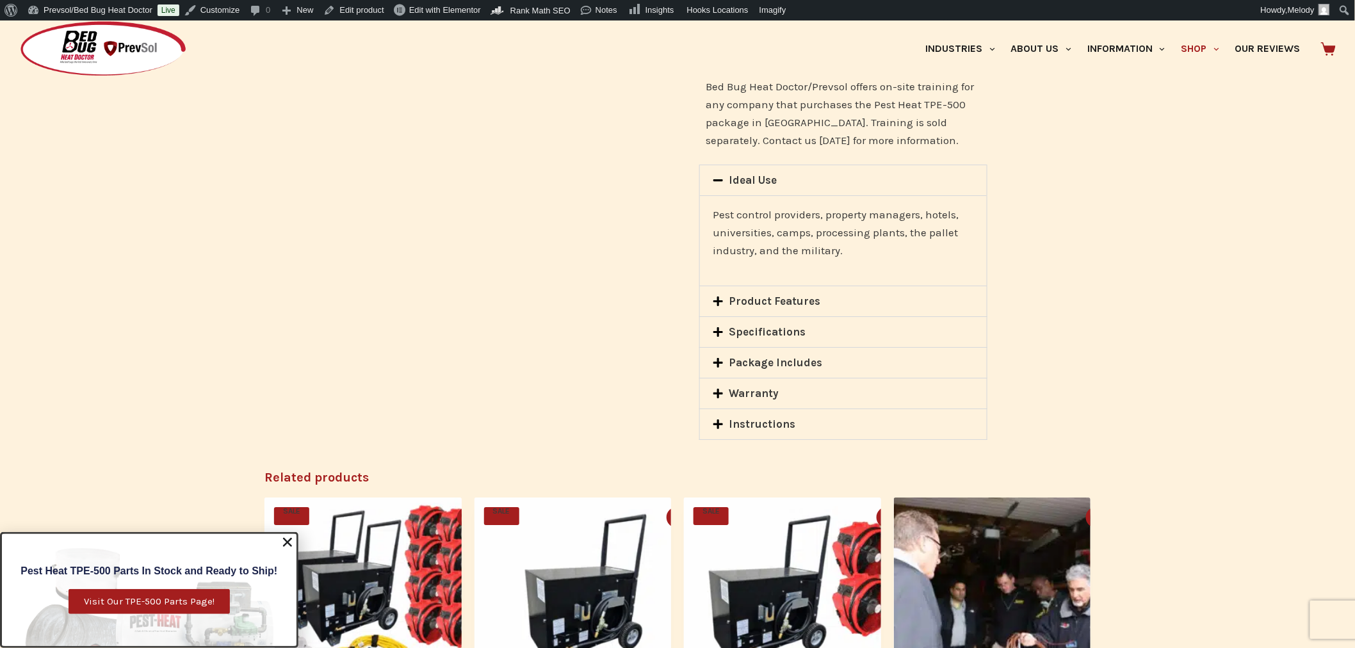
scroll to position [1729, 0]
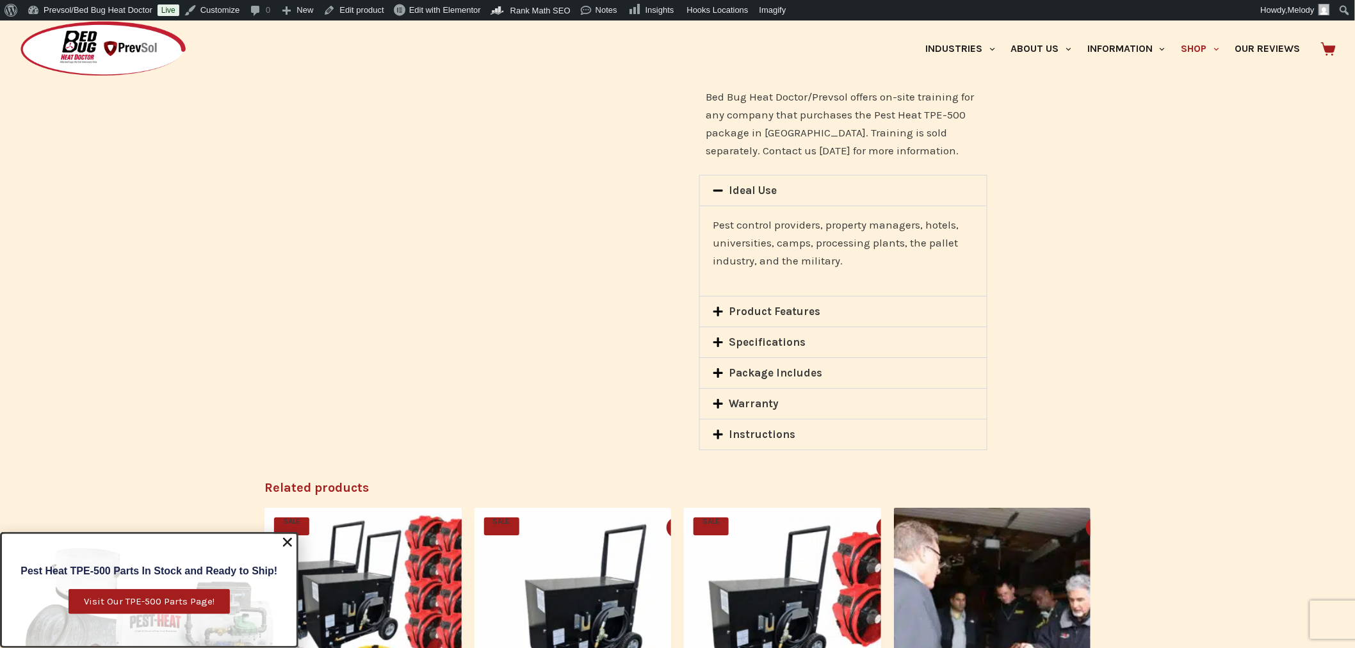
click at [724, 368] on span at bounding box center [721, 374] width 17 height 13
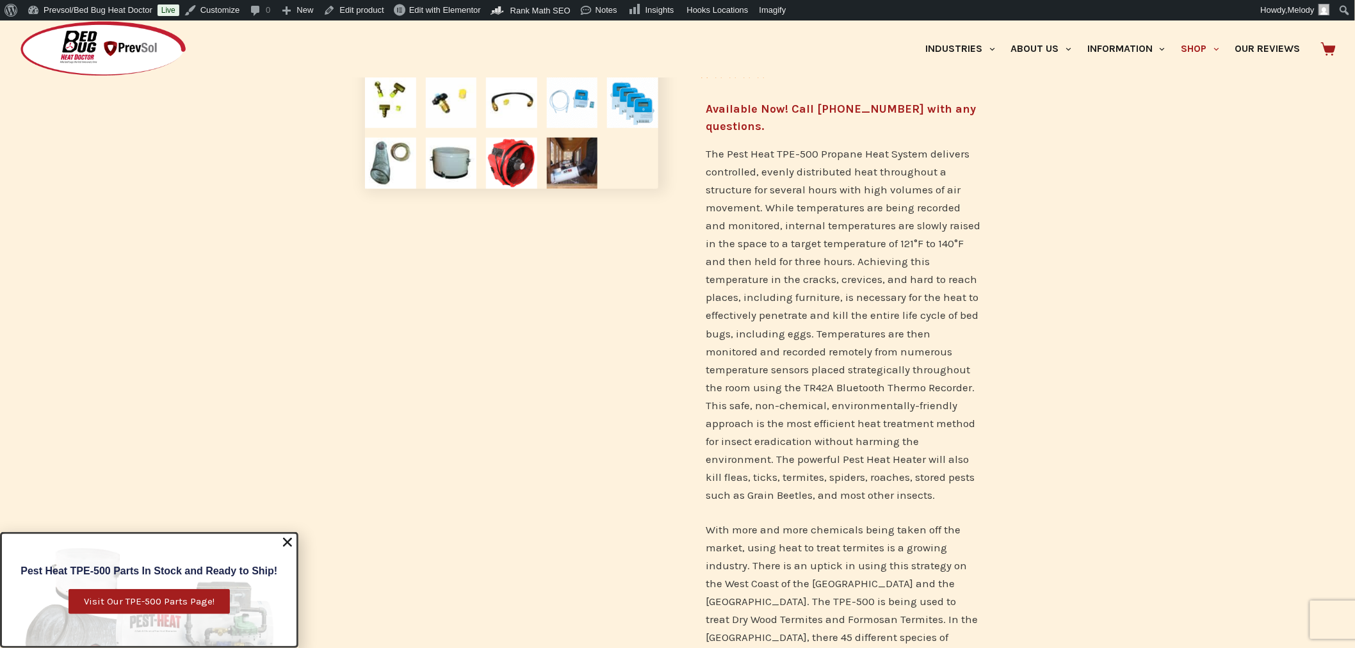
scroll to position [0, 0]
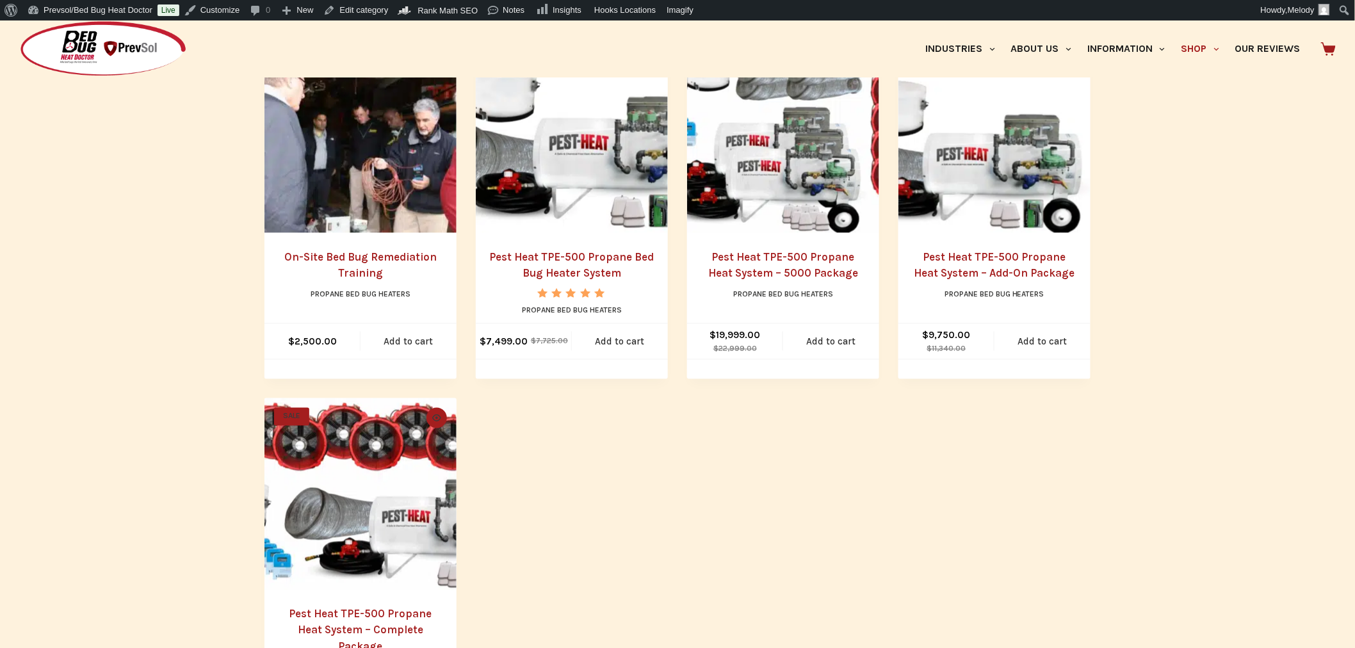
scroll to position [669, 0]
click at [1003, 186] on img "Pest Heat TPE-500 Propane Heat System - Add-On Package" at bounding box center [994, 138] width 192 height 192
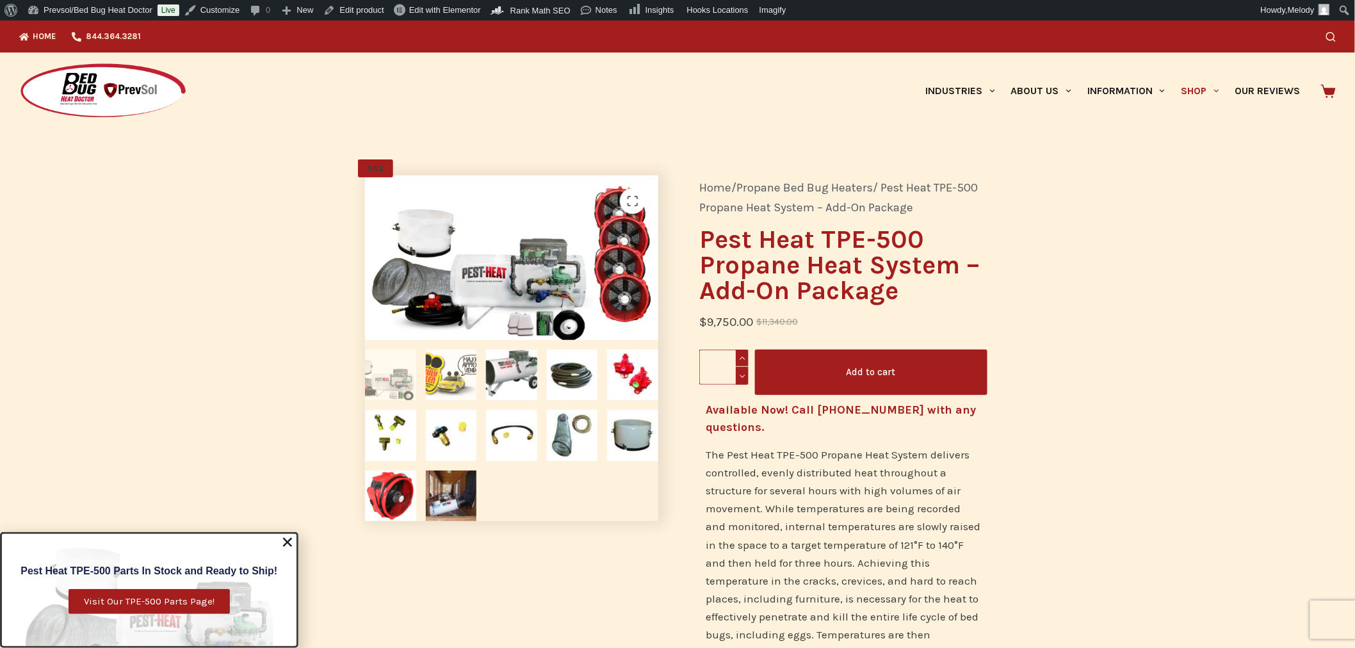
click at [444, 378] on img at bounding box center [451, 375] width 51 height 51
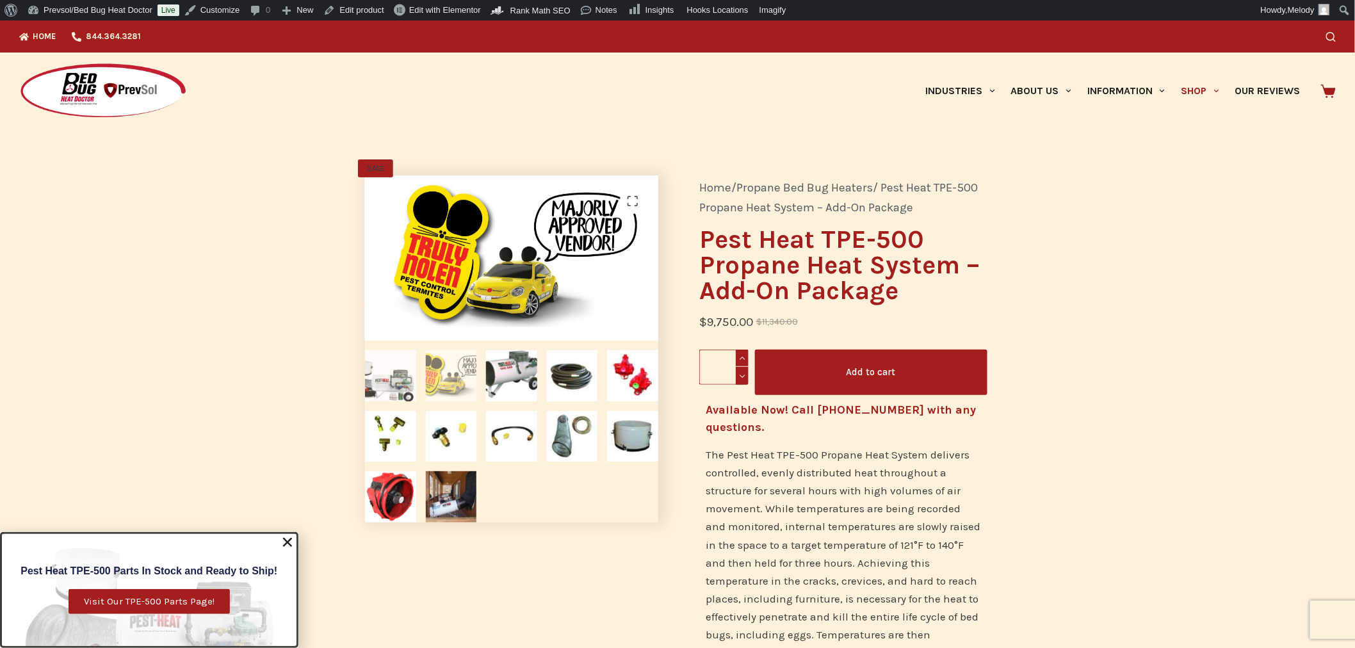
click at [405, 379] on img at bounding box center [390, 375] width 51 height 51
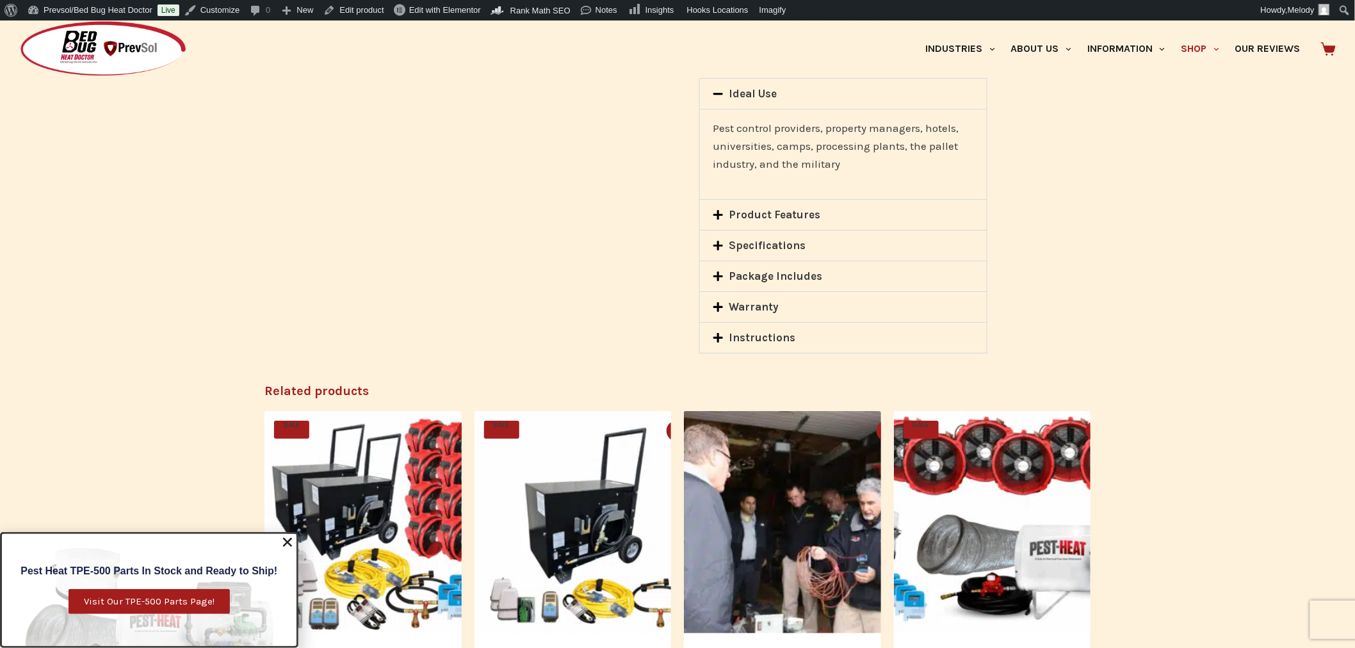
scroll to position [1789, 0]
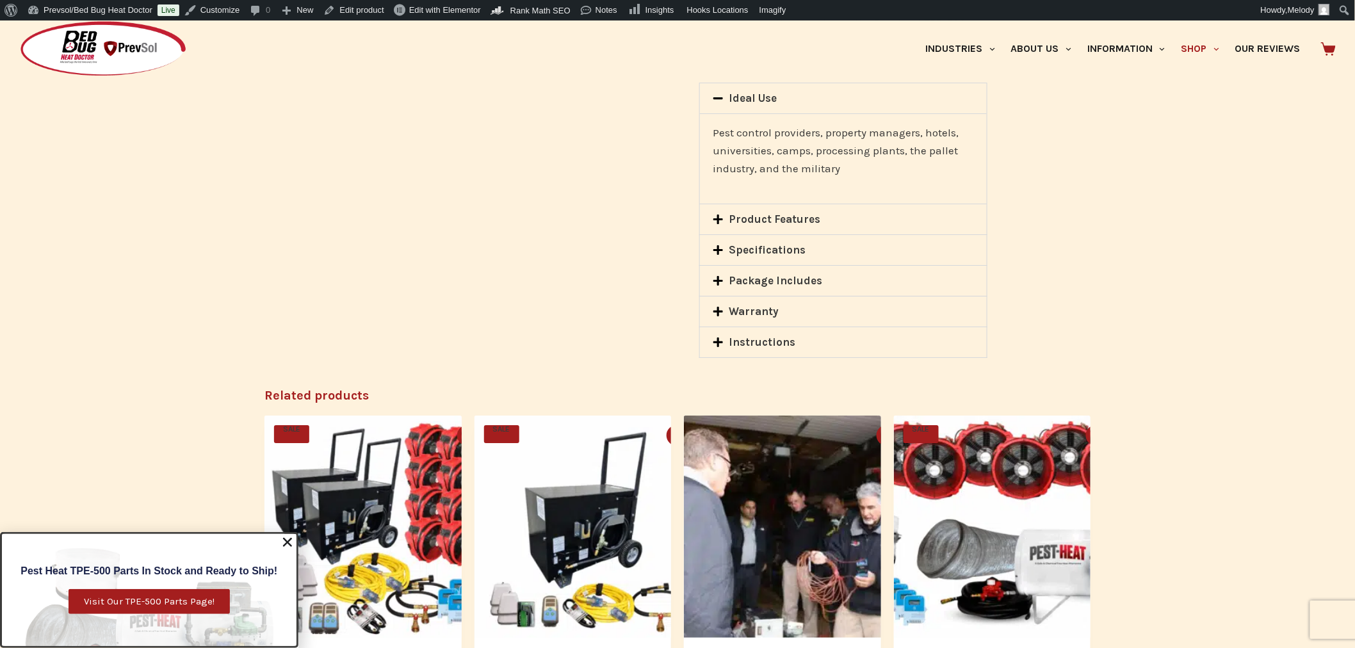
click at [788, 266] on div "Package Includes" at bounding box center [843, 281] width 287 height 30
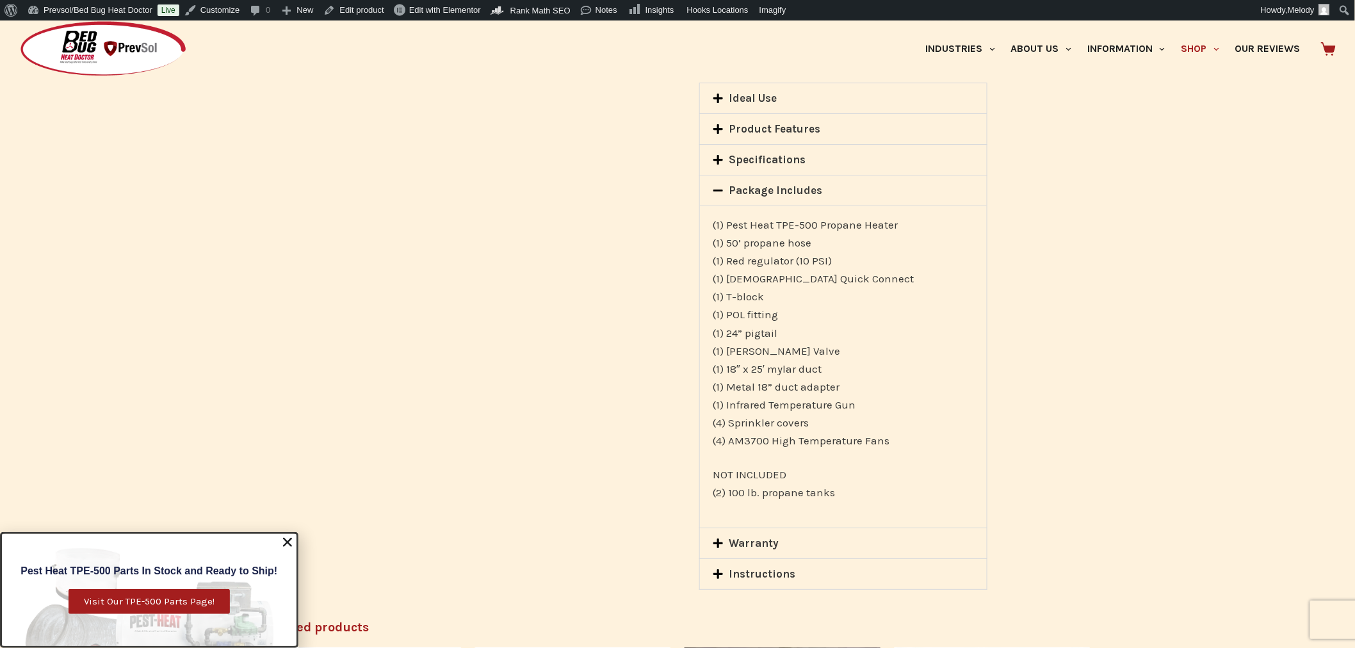
drag, startPoint x: 859, startPoint y: 365, endPoint x: 702, endPoint y: 370, distance: 157.0
click at [702, 370] on div "(1) Pest Heat TPE-500 Propane Heater (1) 50’ propane hose (1) Red regulator (10…" at bounding box center [843, 367] width 287 height 322
copy p "(1) Infrared Temperature Gun"
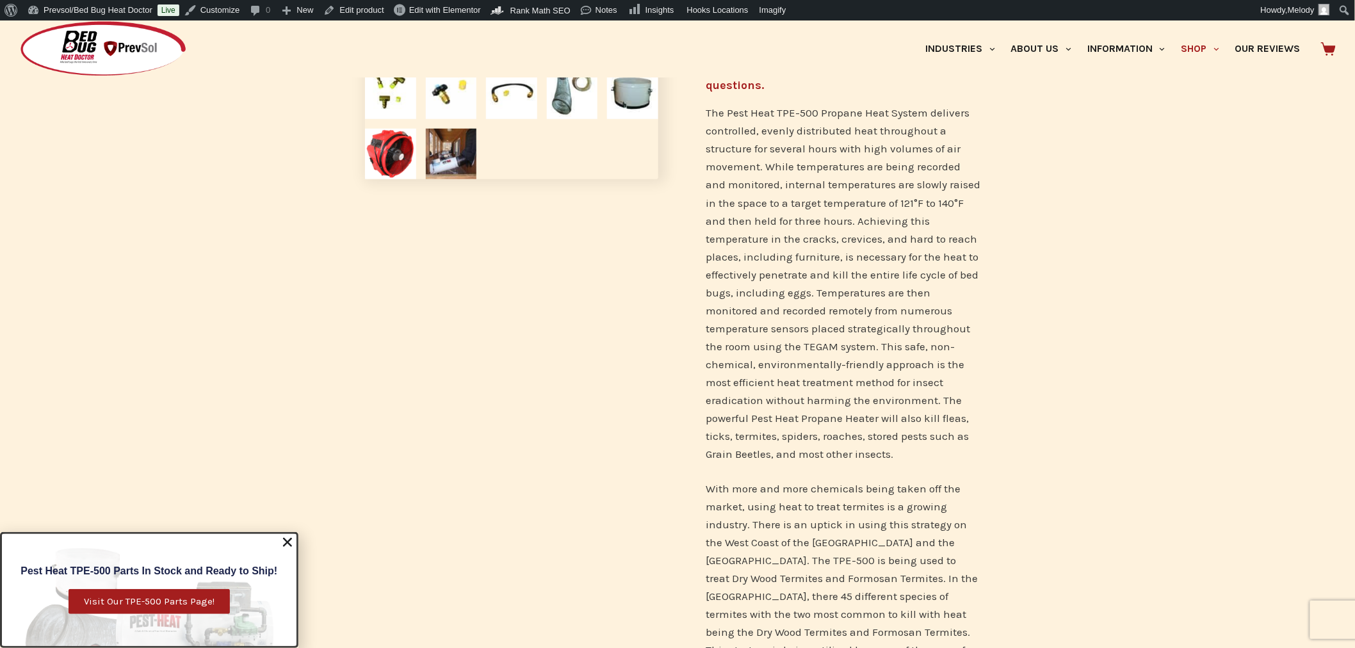
scroll to position [0, 0]
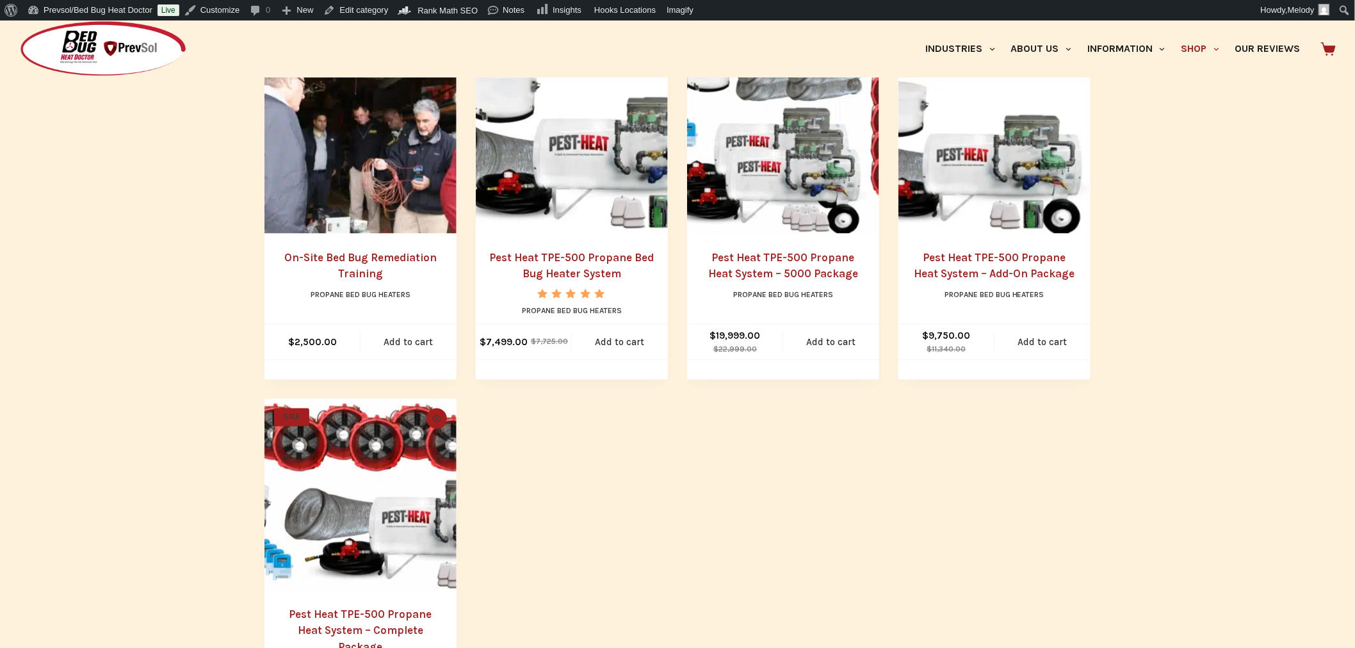
click at [379, 545] on img "Pest Heat TPE-500 Propane Heat System - Complete Package" at bounding box center [360, 495] width 192 height 192
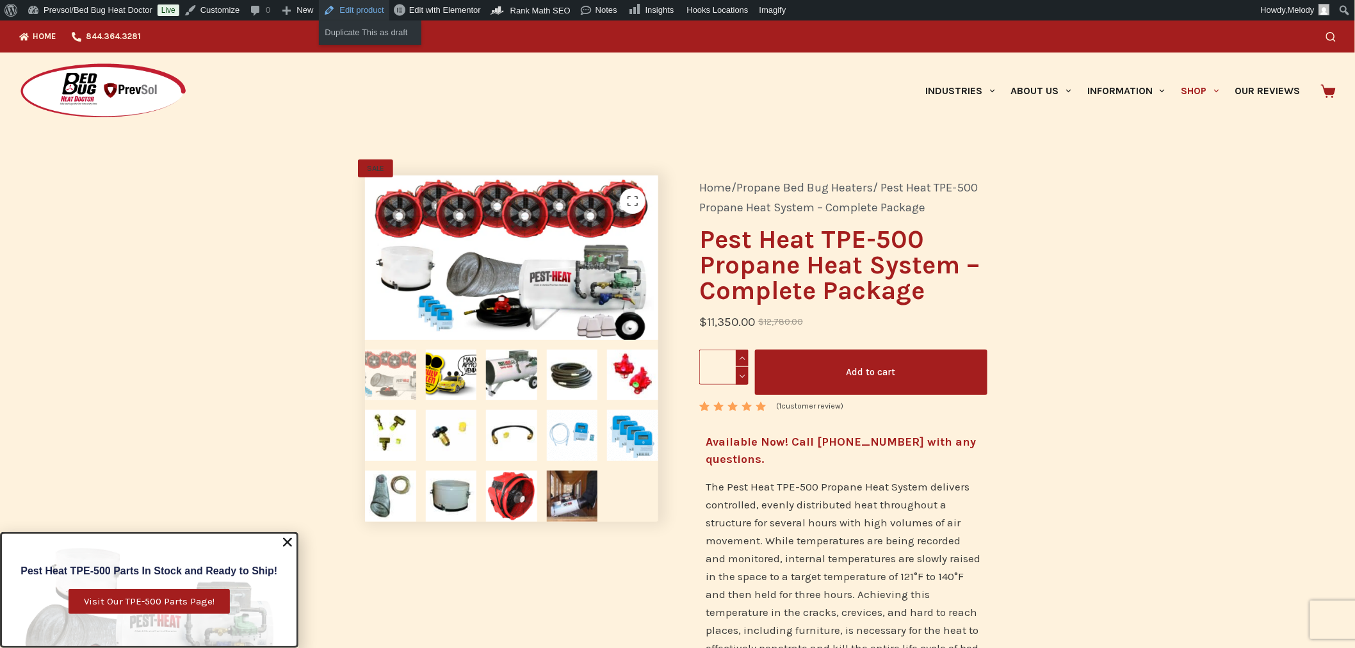
click at [352, 20] on ul "Duplicate This as draft" at bounding box center [370, 32] width 102 height 24
click at [353, 8] on link "Edit product" at bounding box center [354, 10] width 70 height 20
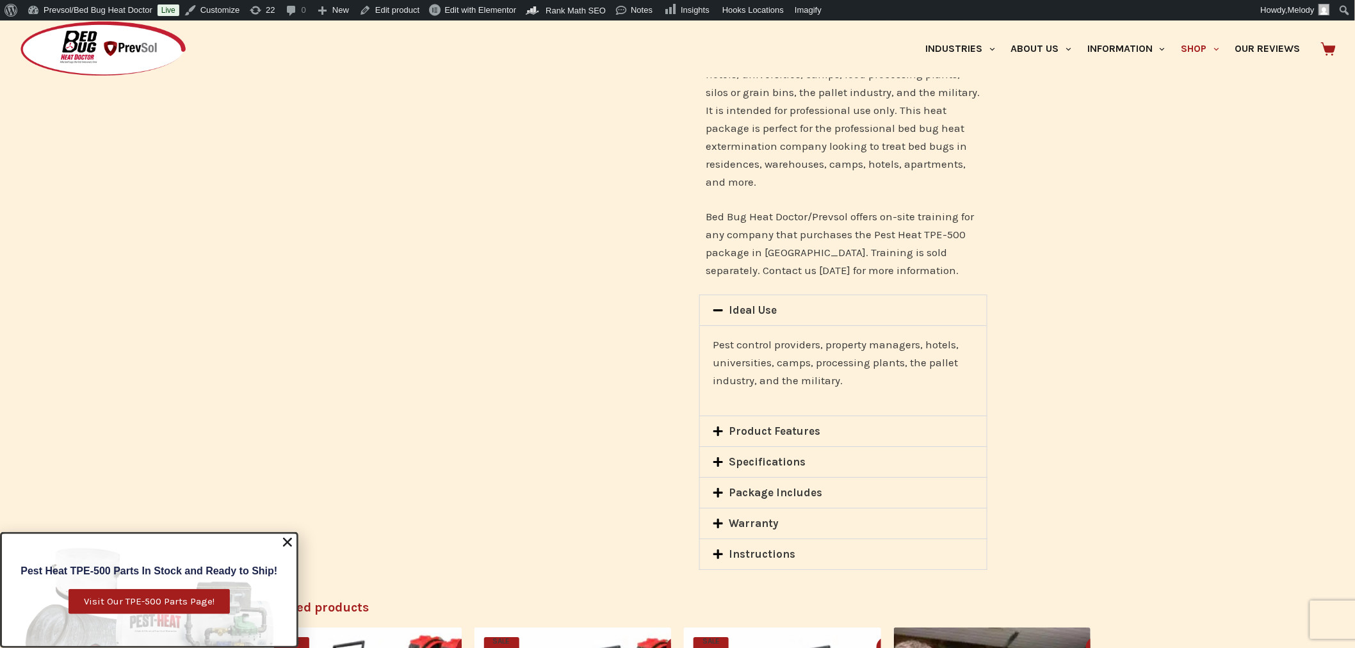
scroll to position [1610, 0]
click at [793, 485] on link "Package Includes" at bounding box center [775, 491] width 93 height 13
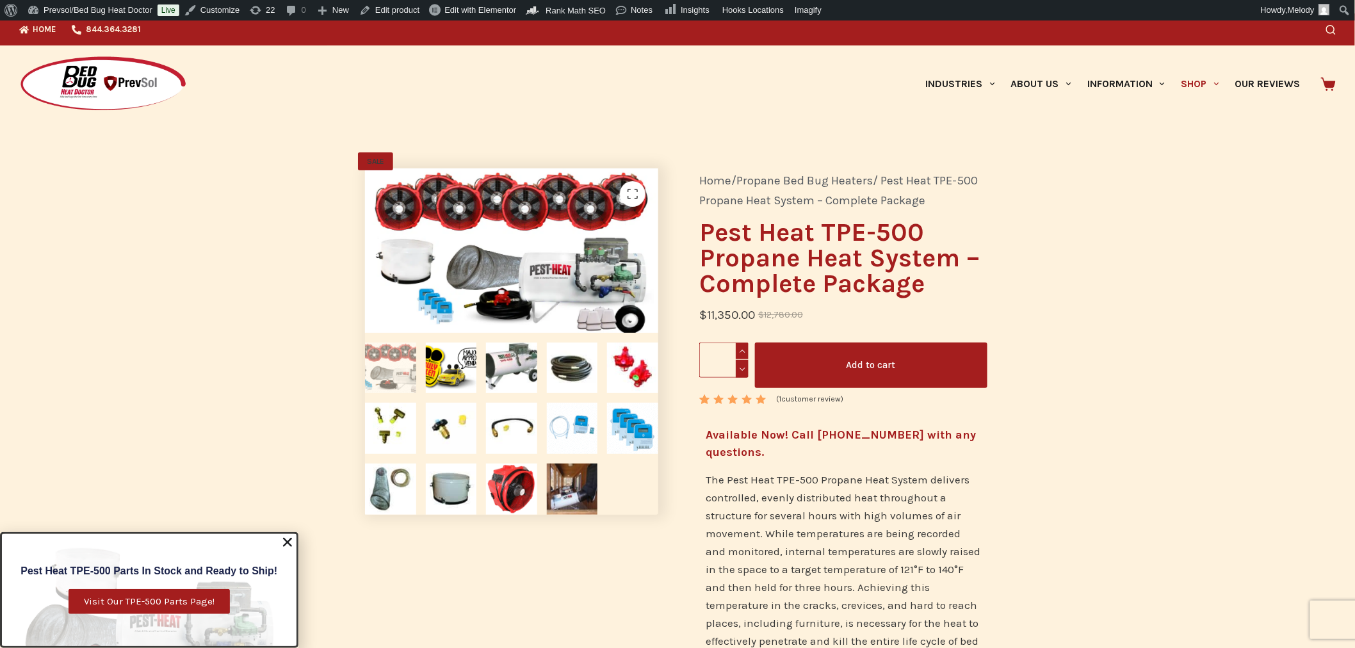
scroll to position [0, 0]
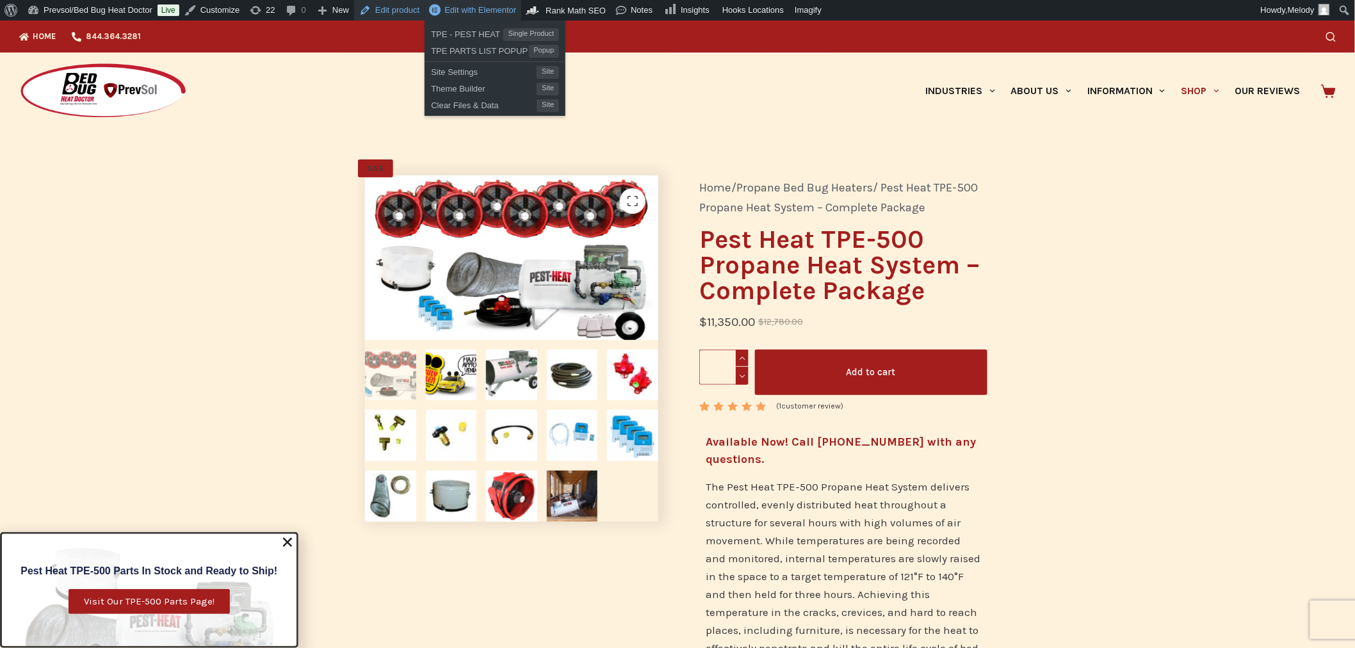
click at [394, 12] on link "Edit product" at bounding box center [389, 10] width 70 height 20
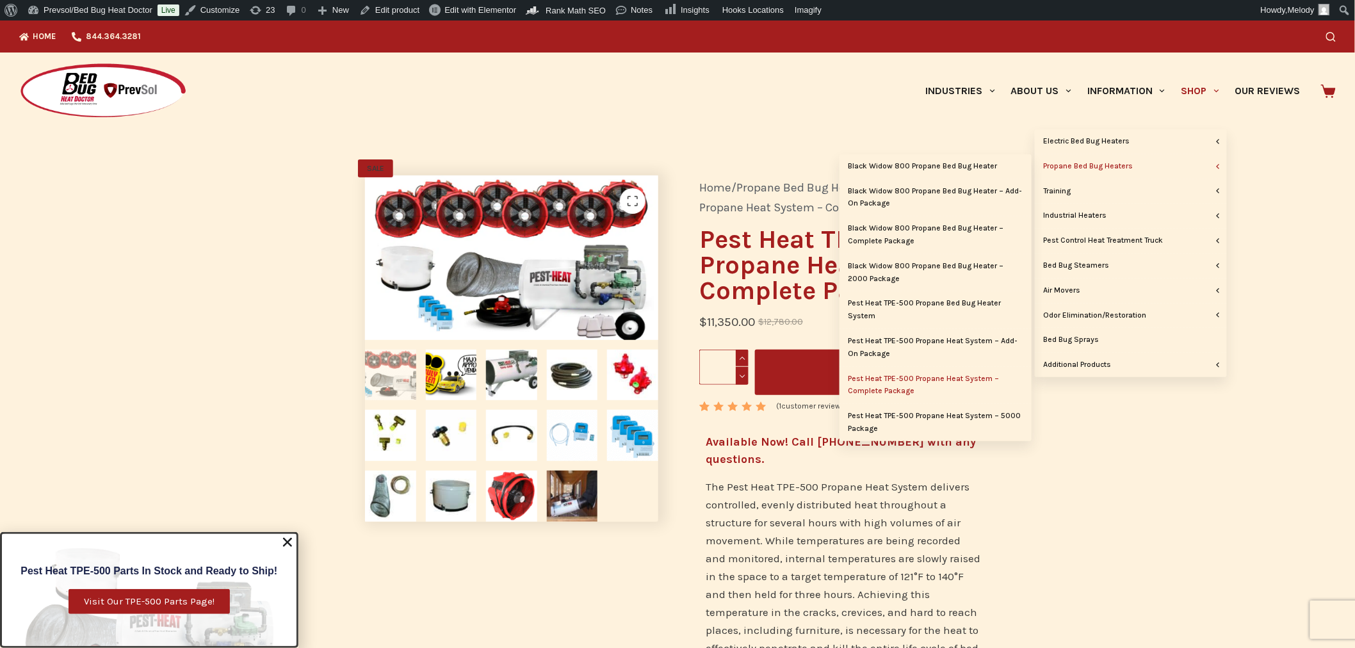
click at [1087, 168] on link "Propane Bed Bug Heaters" at bounding box center [1131, 166] width 192 height 24
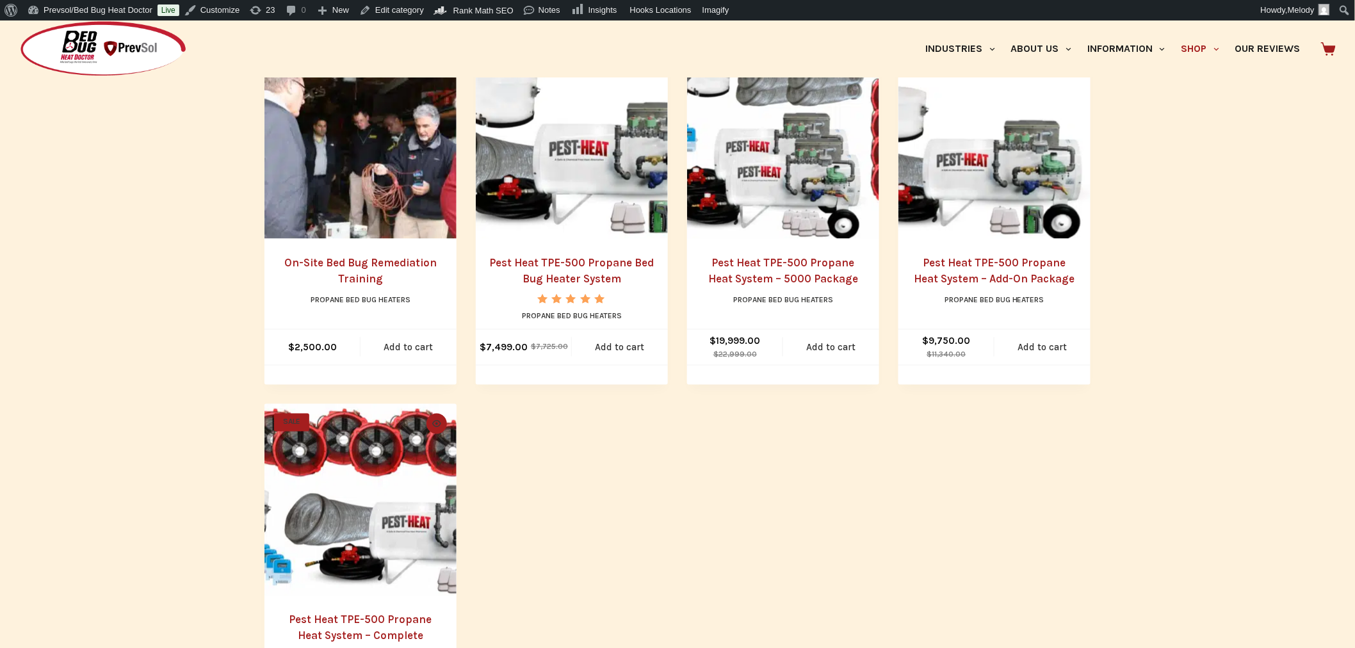
scroll to position [665, 0]
click at [1023, 156] on img "Pest Heat TPE-500 Propane Heat System - Add-On Package" at bounding box center [994, 142] width 192 height 192
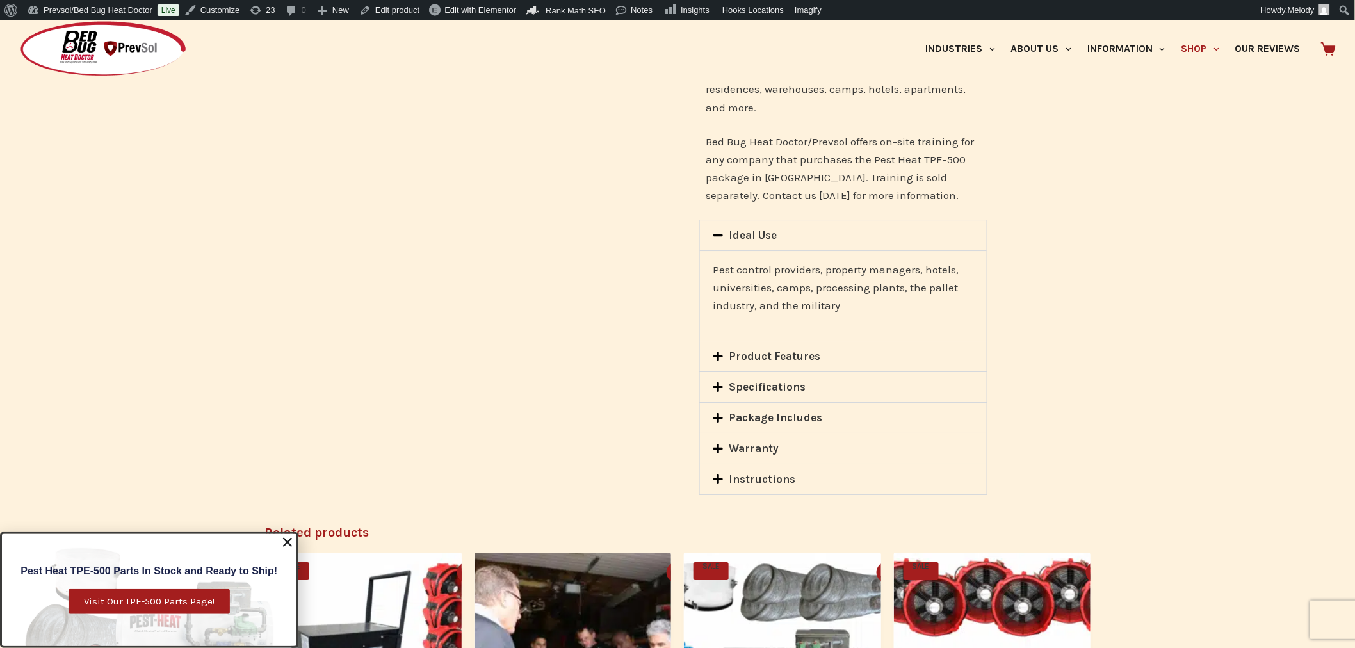
scroll to position [1656, 0]
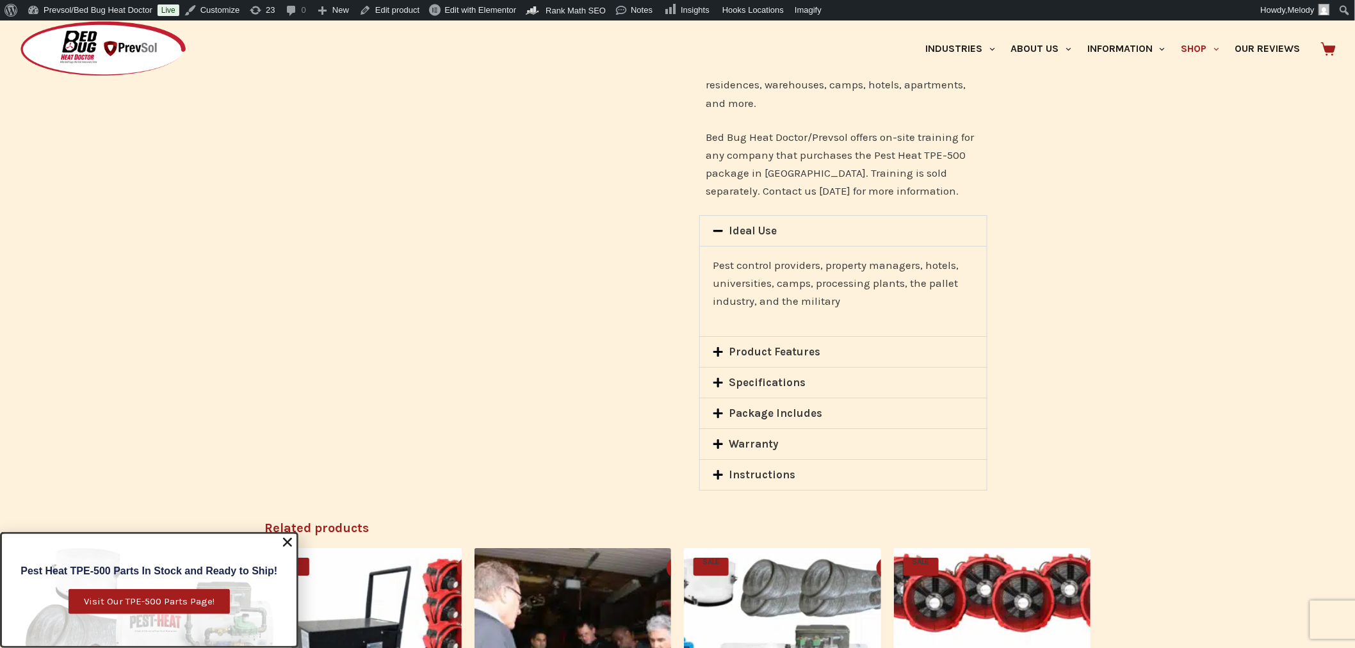
click at [759, 407] on link "Package Includes" at bounding box center [775, 413] width 93 height 13
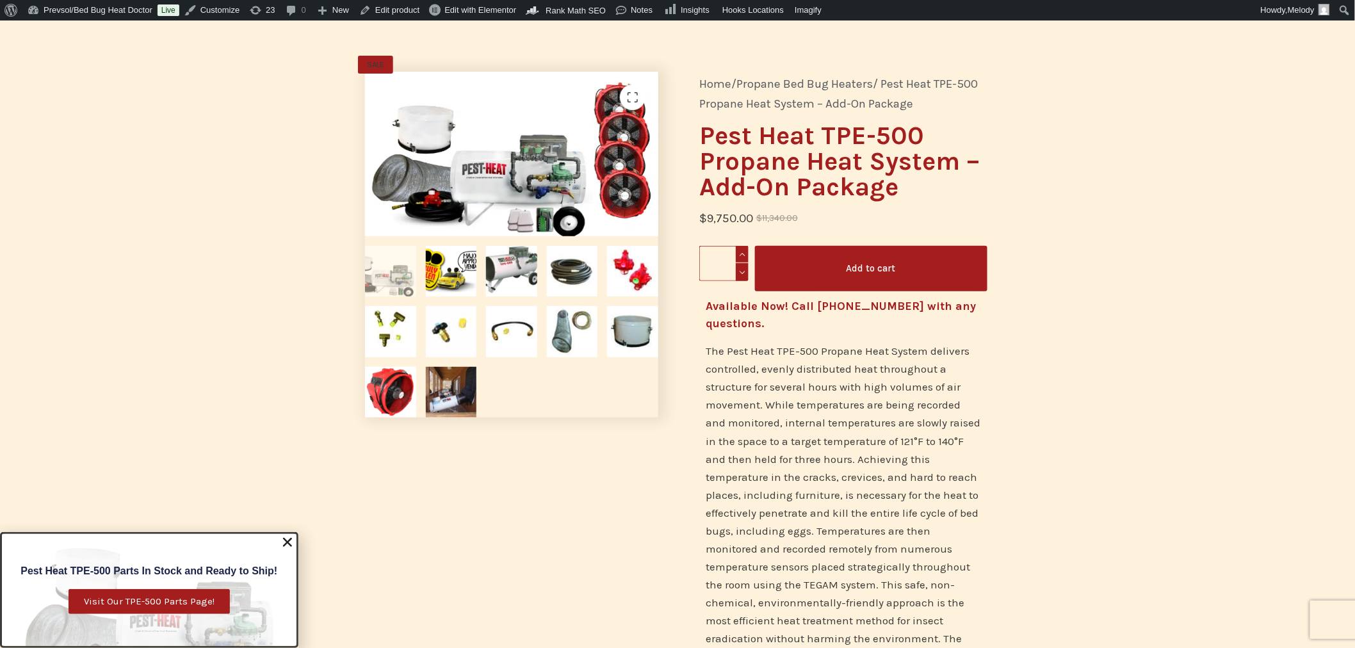
scroll to position [0, 0]
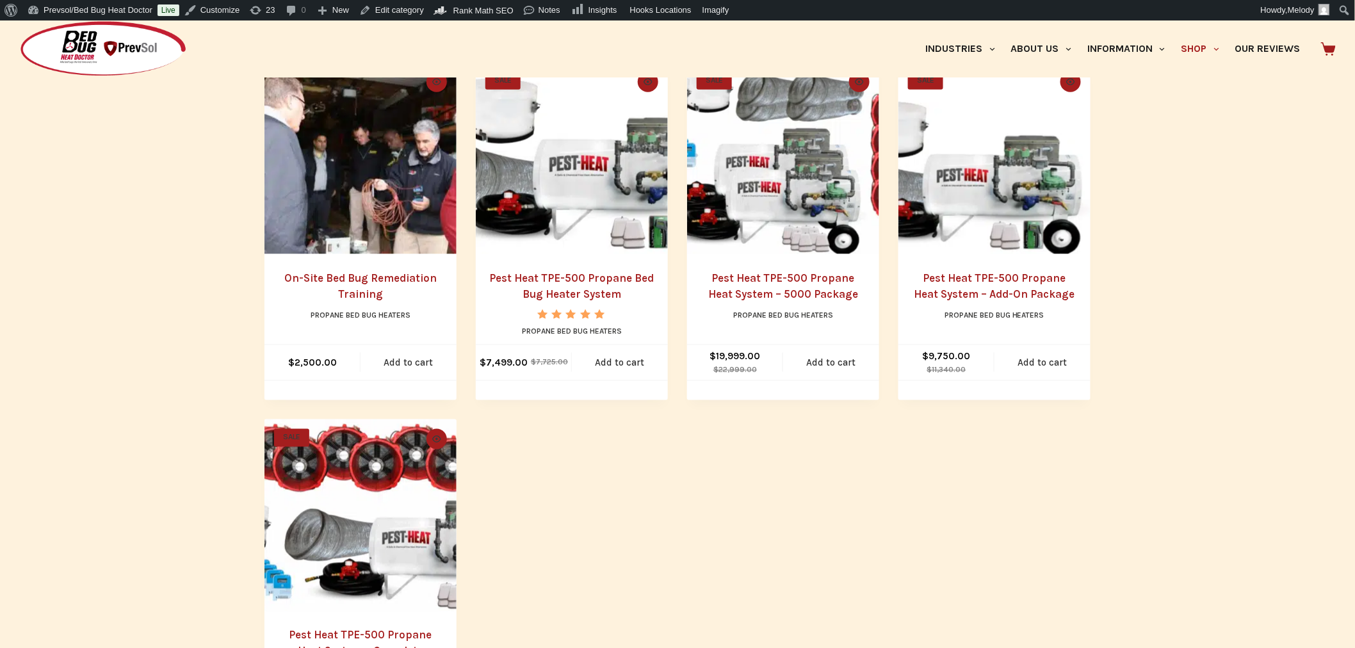
click at [809, 197] on img "Pest Heat TPE-500 Propane Heat System - 5000 Package" at bounding box center [783, 158] width 192 height 192
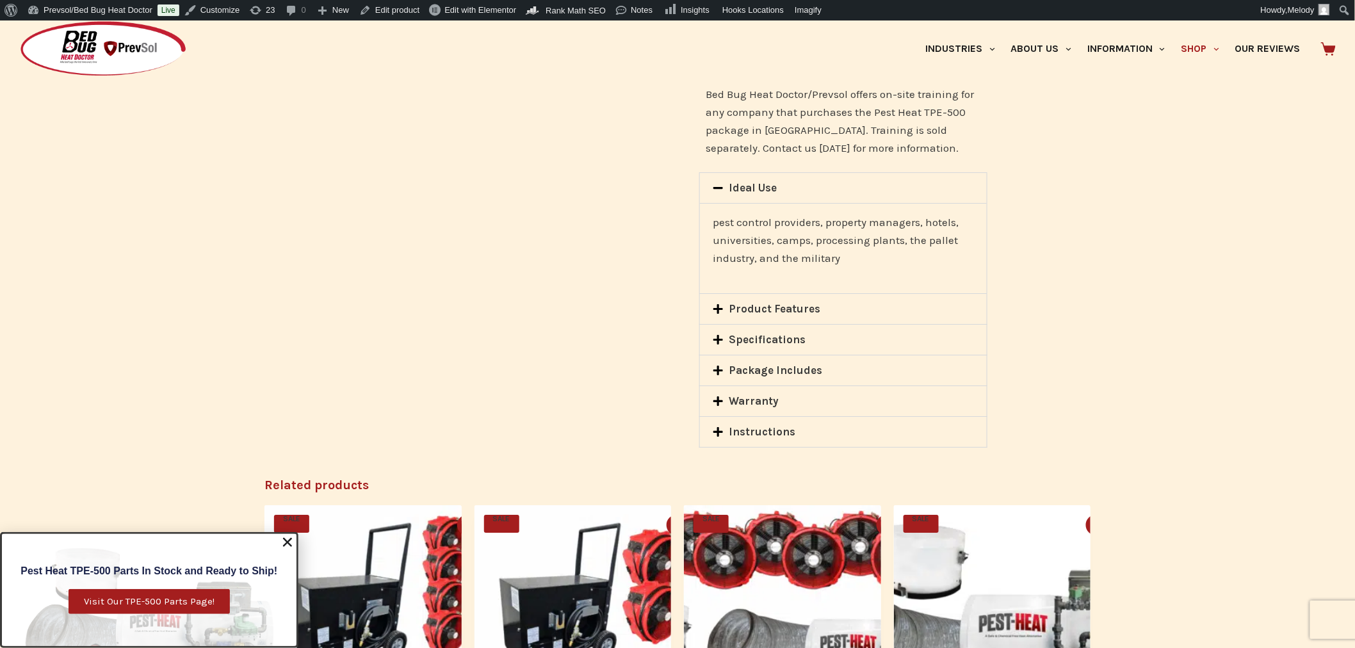
scroll to position [1700, 0]
click at [740, 363] on link "Package Includes" at bounding box center [775, 369] width 93 height 13
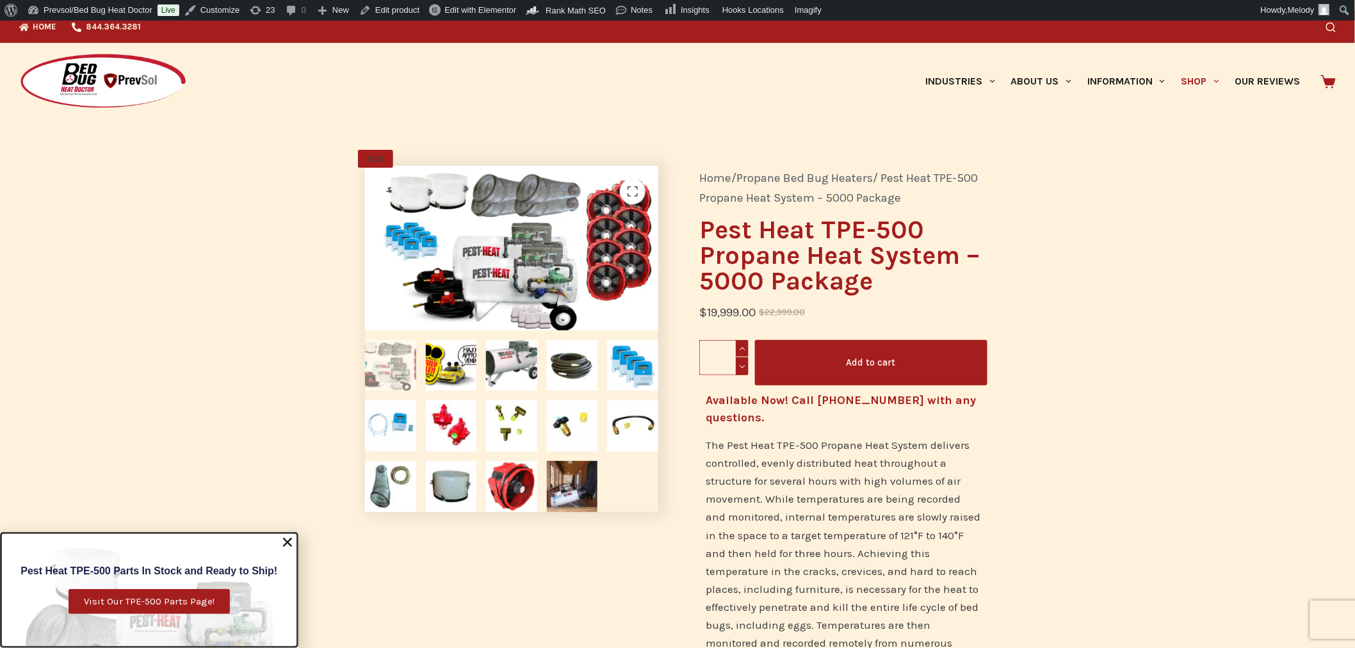
scroll to position [0, 0]
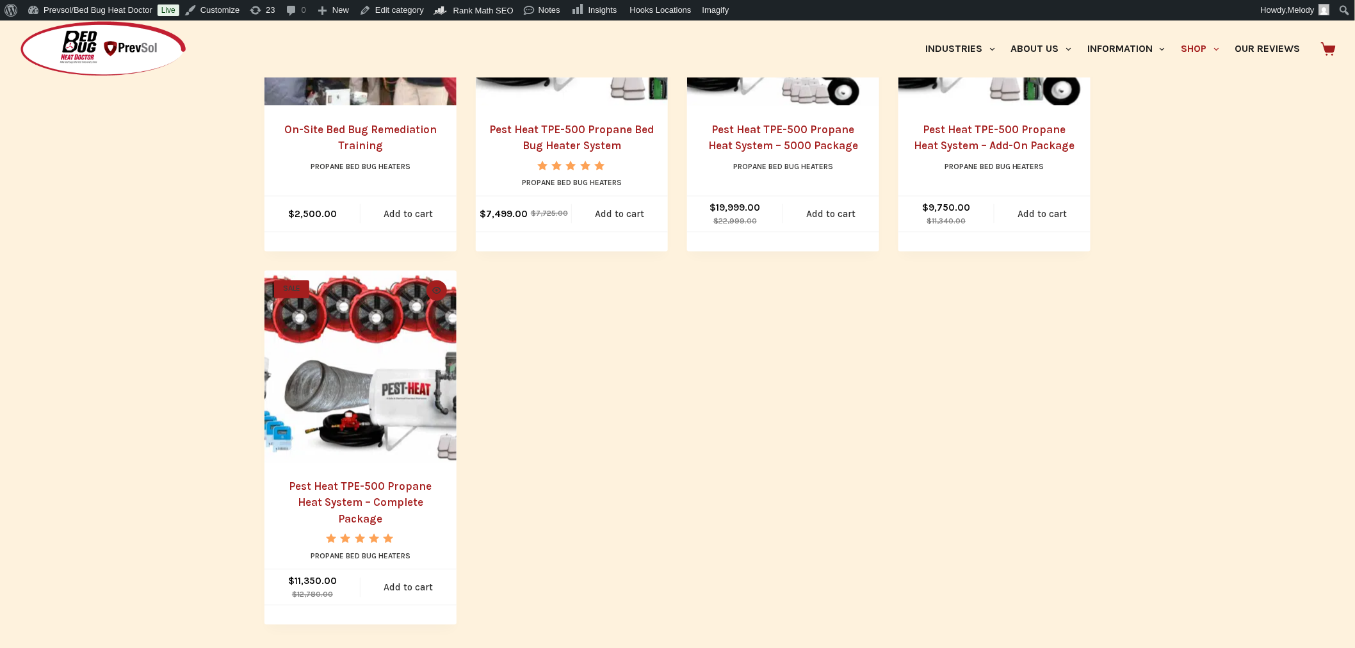
scroll to position [798, 0]
click at [384, 424] on img "Pest Heat TPE-500 Propane Heat System - Complete Package" at bounding box center [360, 366] width 192 height 192
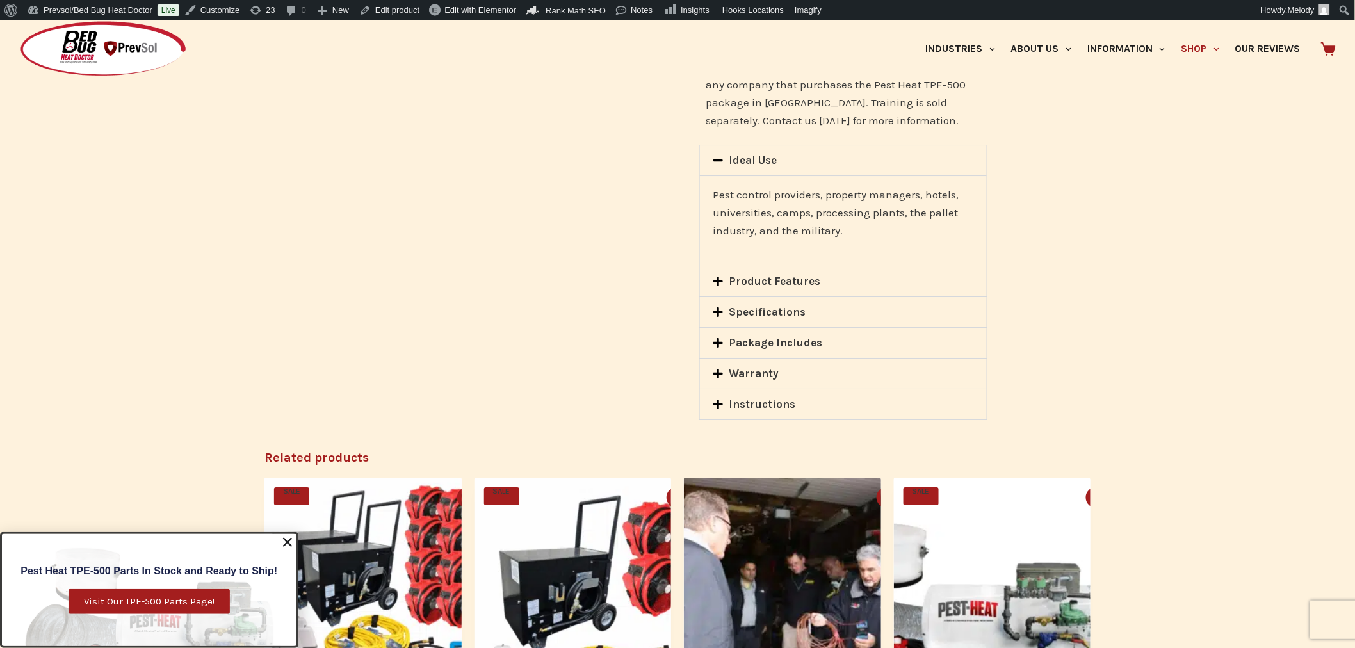
scroll to position [1759, 0]
click at [744, 336] on link "Package Includes" at bounding box center [775, 342] width 93 height 13
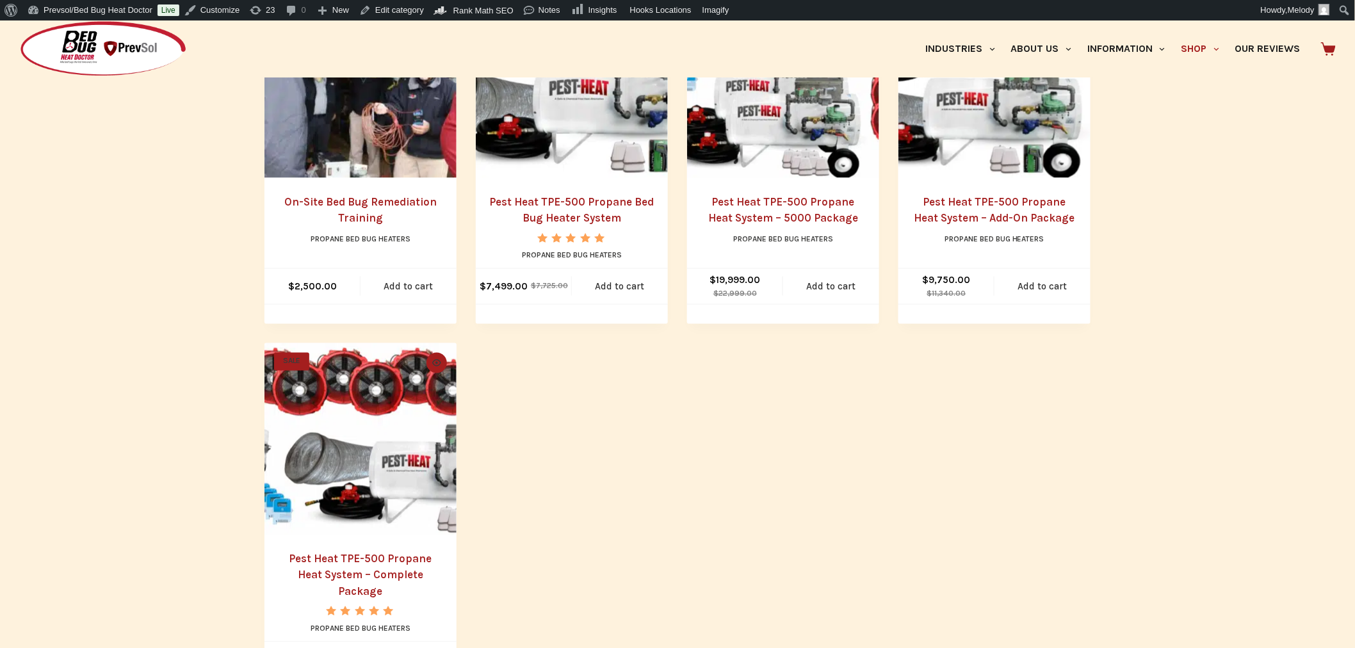
scroll to position [720, 0]
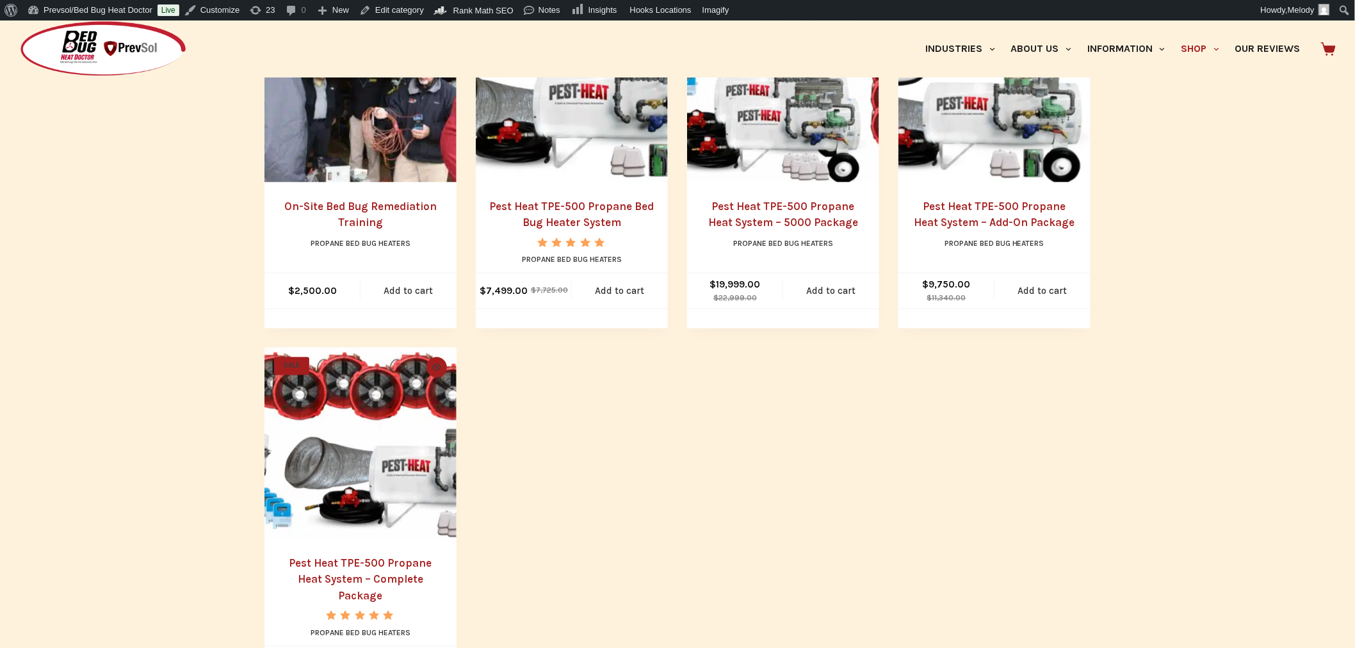
click at [784, 225] on link "Pest Heat TPE-500 Propane Heat System – 5000 Package" at bounding box center [783, 214] width 150 height 29
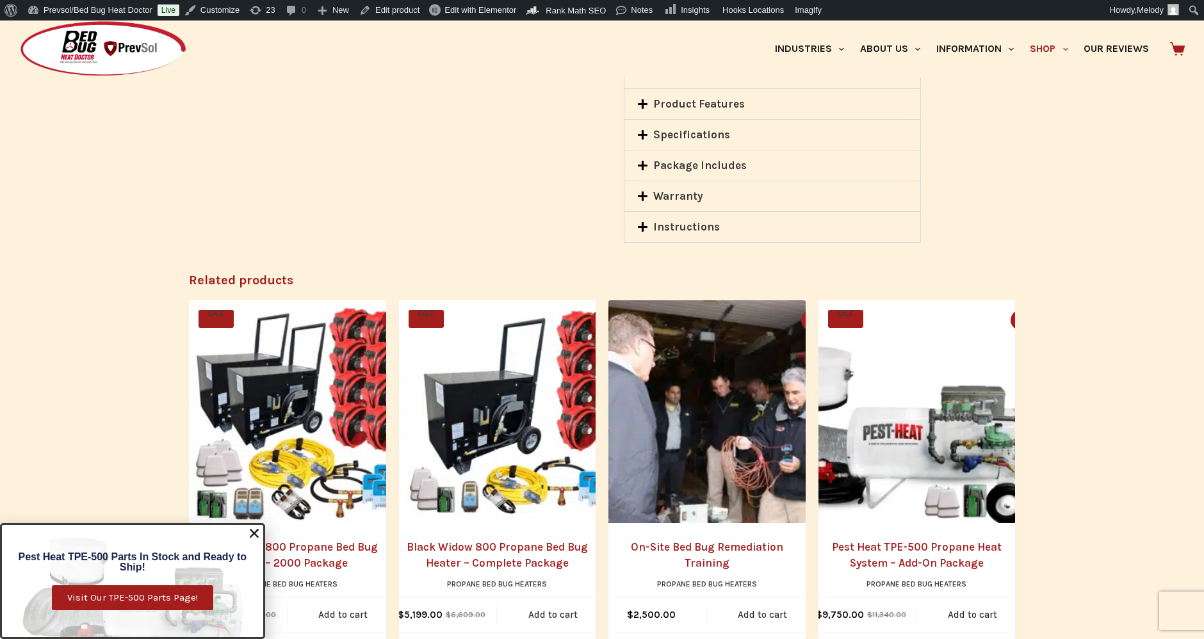
scroll to position [1848, 0]
click at [698, 163] on link "Package Includes" at bounding box center [700, 164] width 93 height 13
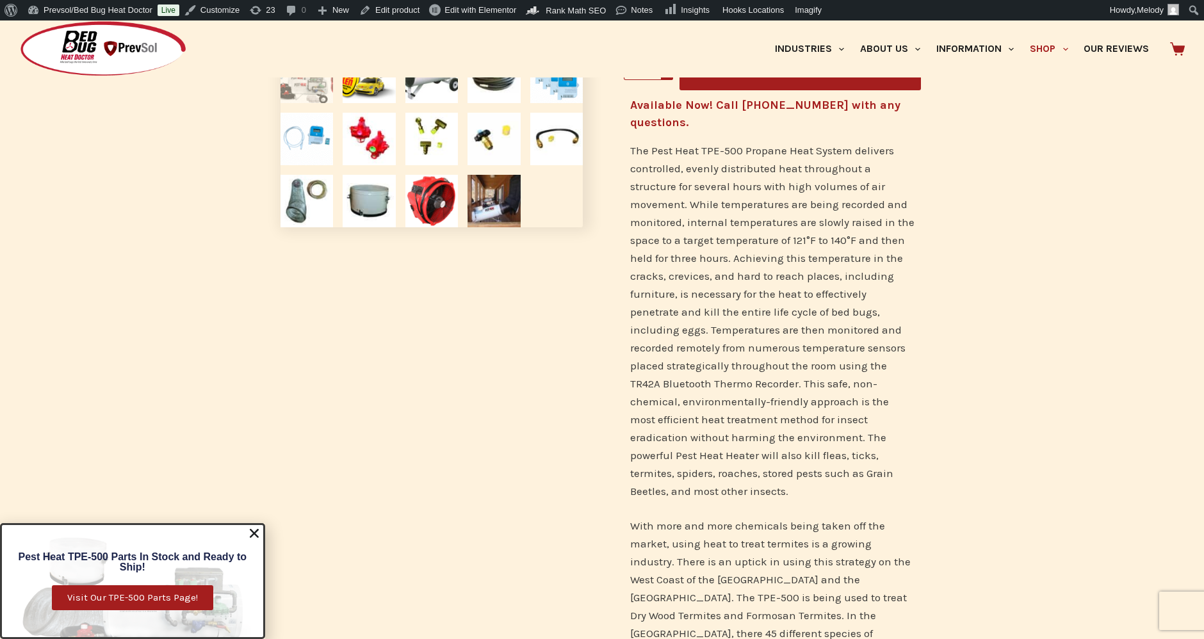
scroll to position [0, 0]
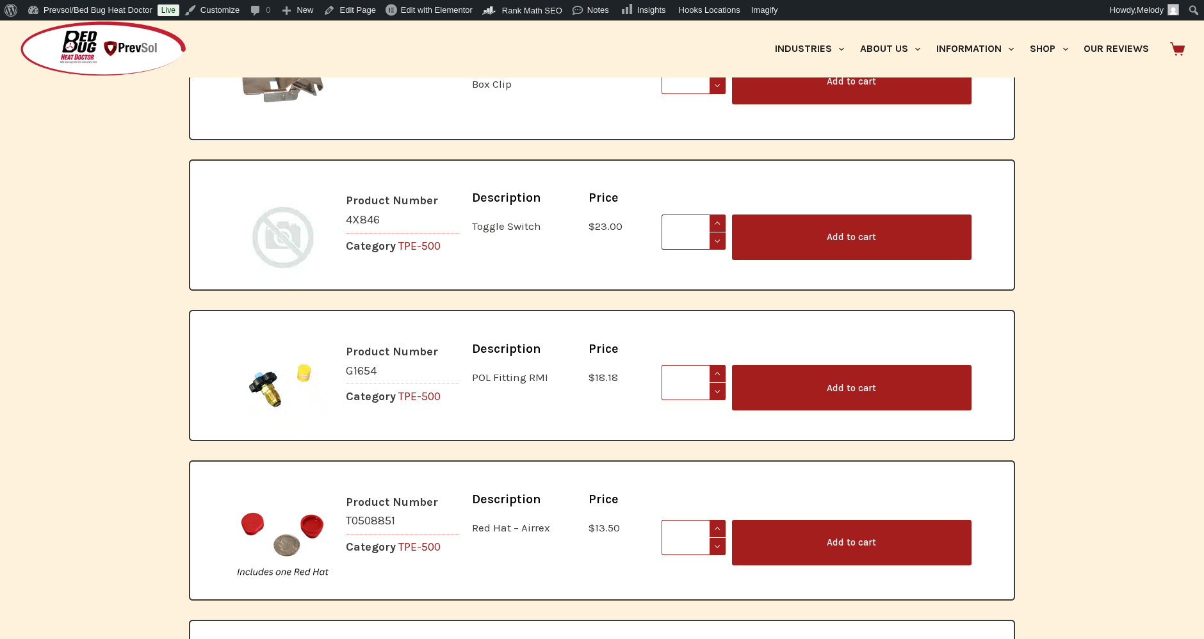
scroll to position [6099, 0]
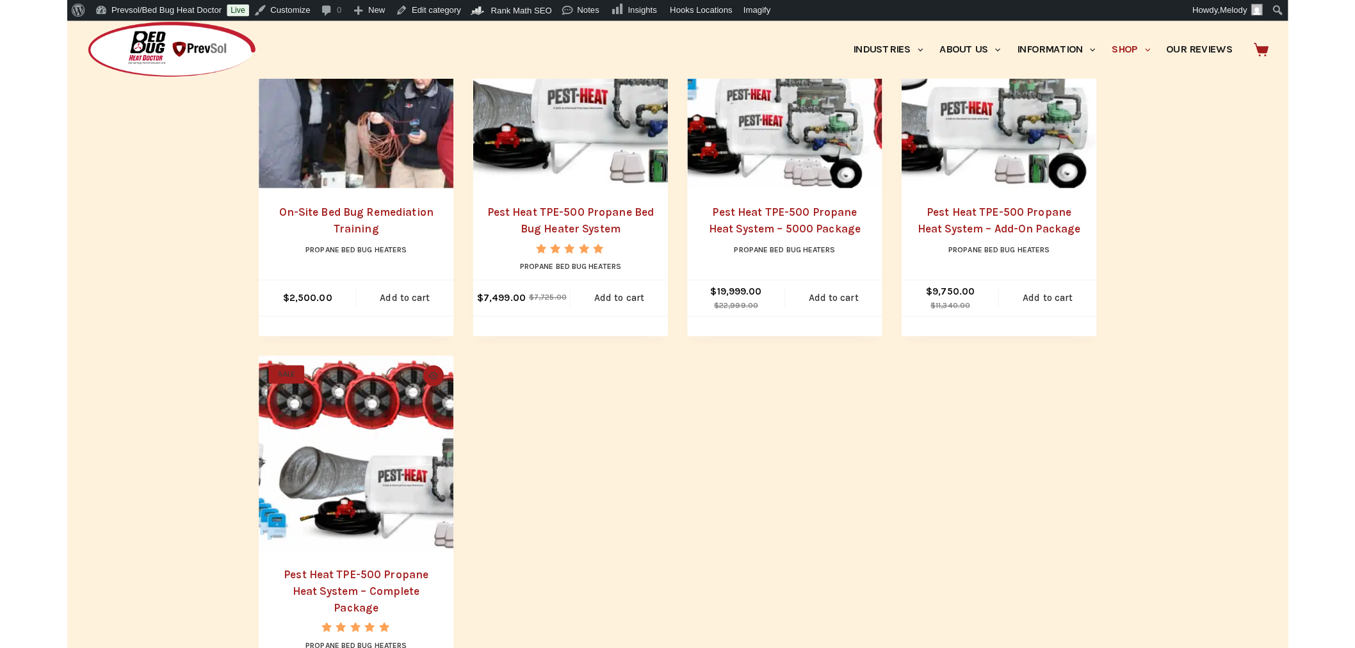
scroll to position [717, 0]
